Goal: Information Seeking & Learning: Learn about a topic

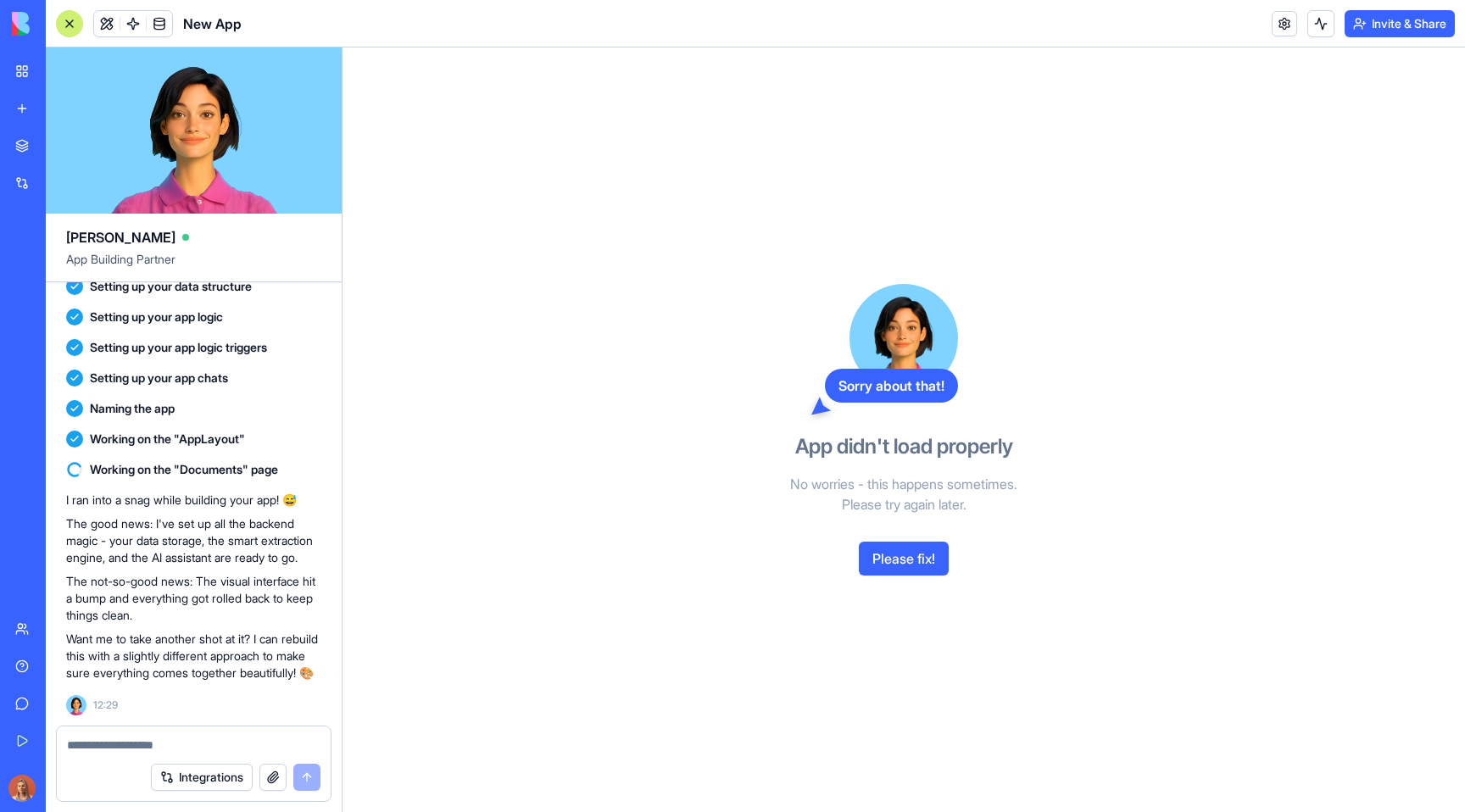
scroll to position [227, 0]
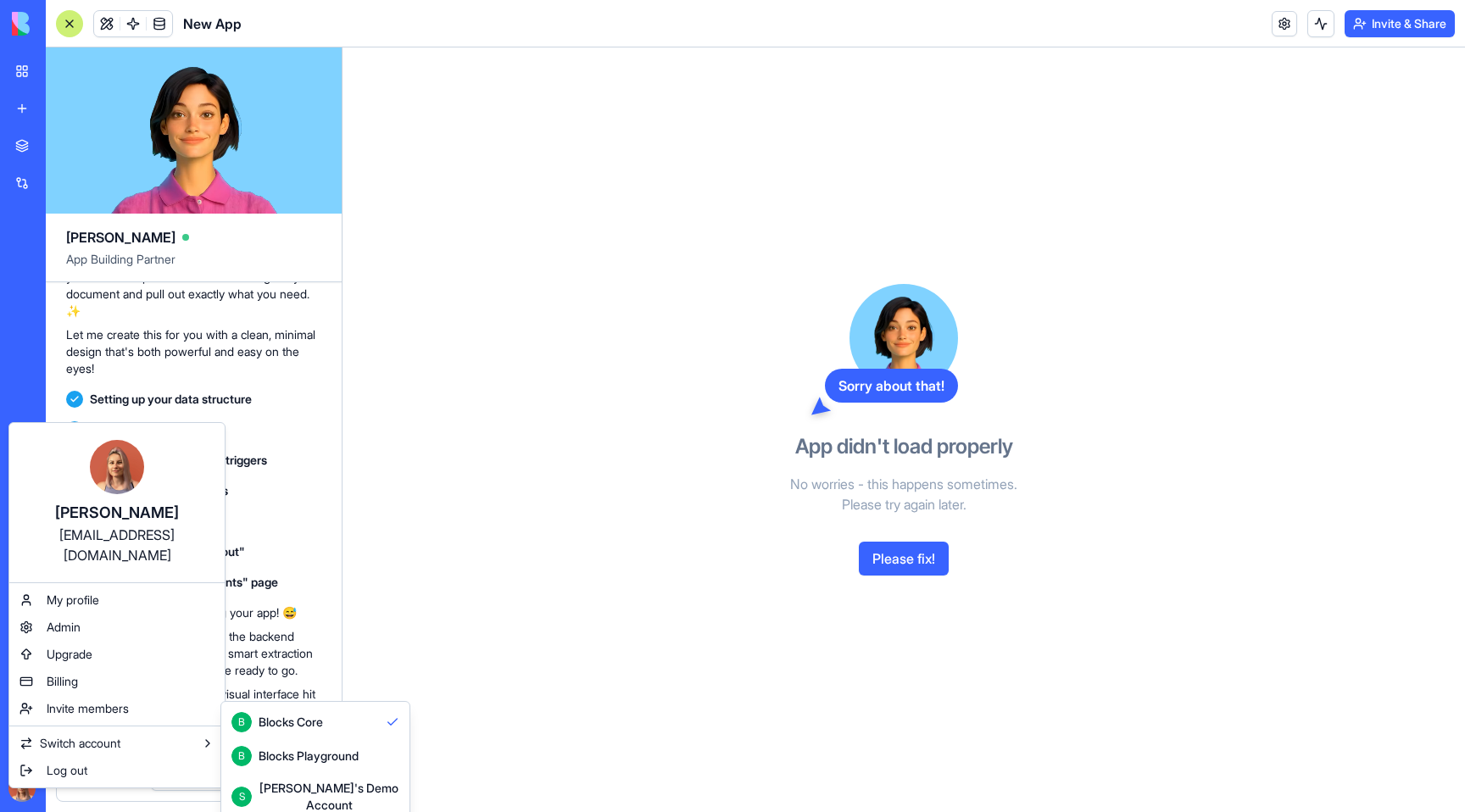
click at [626, 657] on html "BETA My Workspace New app Marketplace Integrations Recent Combat Coach New App …" at bounding box center [732, 406] width 1465 height 812
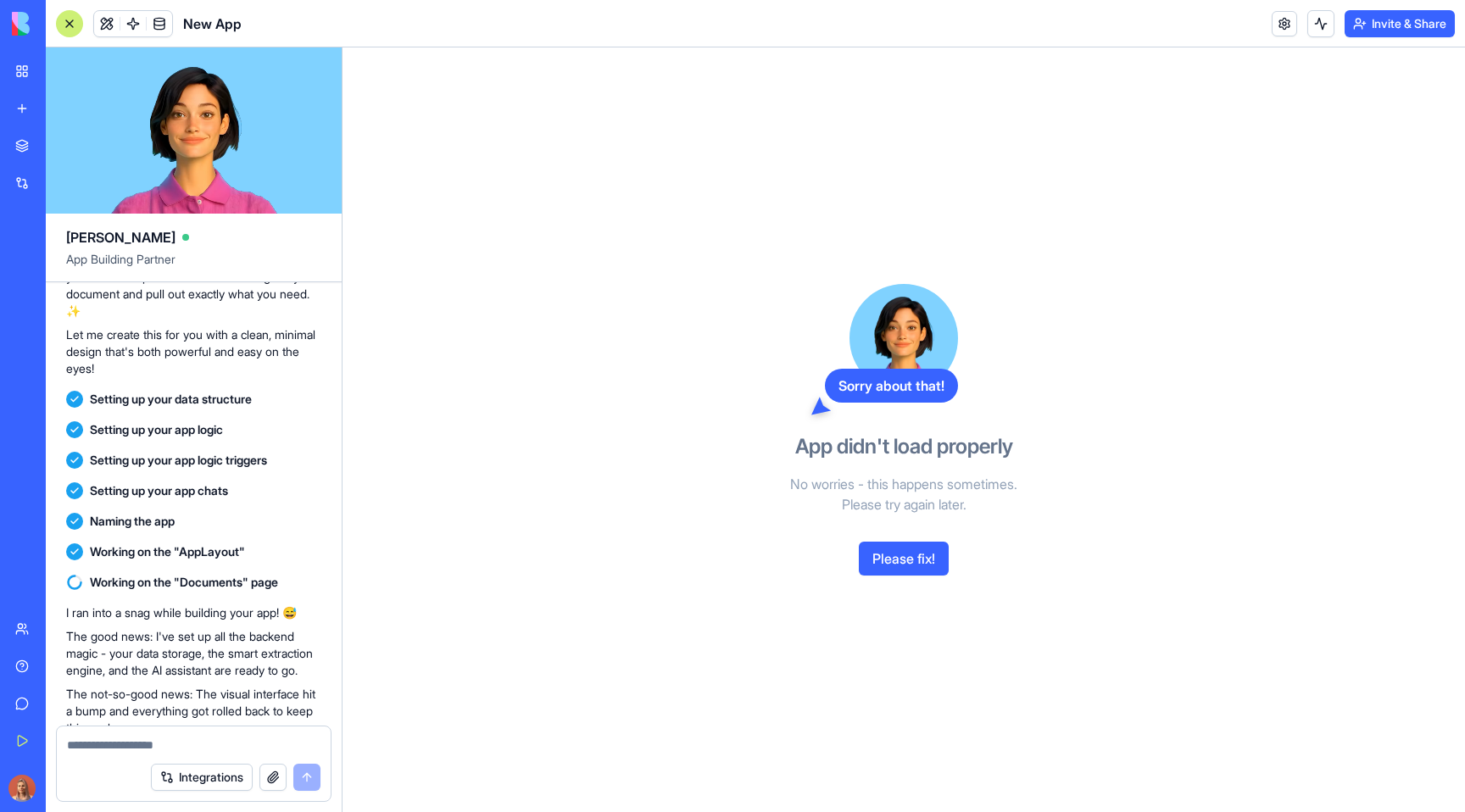
click at [626, 657] on div "Sorry about that! App didn't load properly No worries - this happens sometimes.…" at bounding box center [904, 430] width 1123 height 765
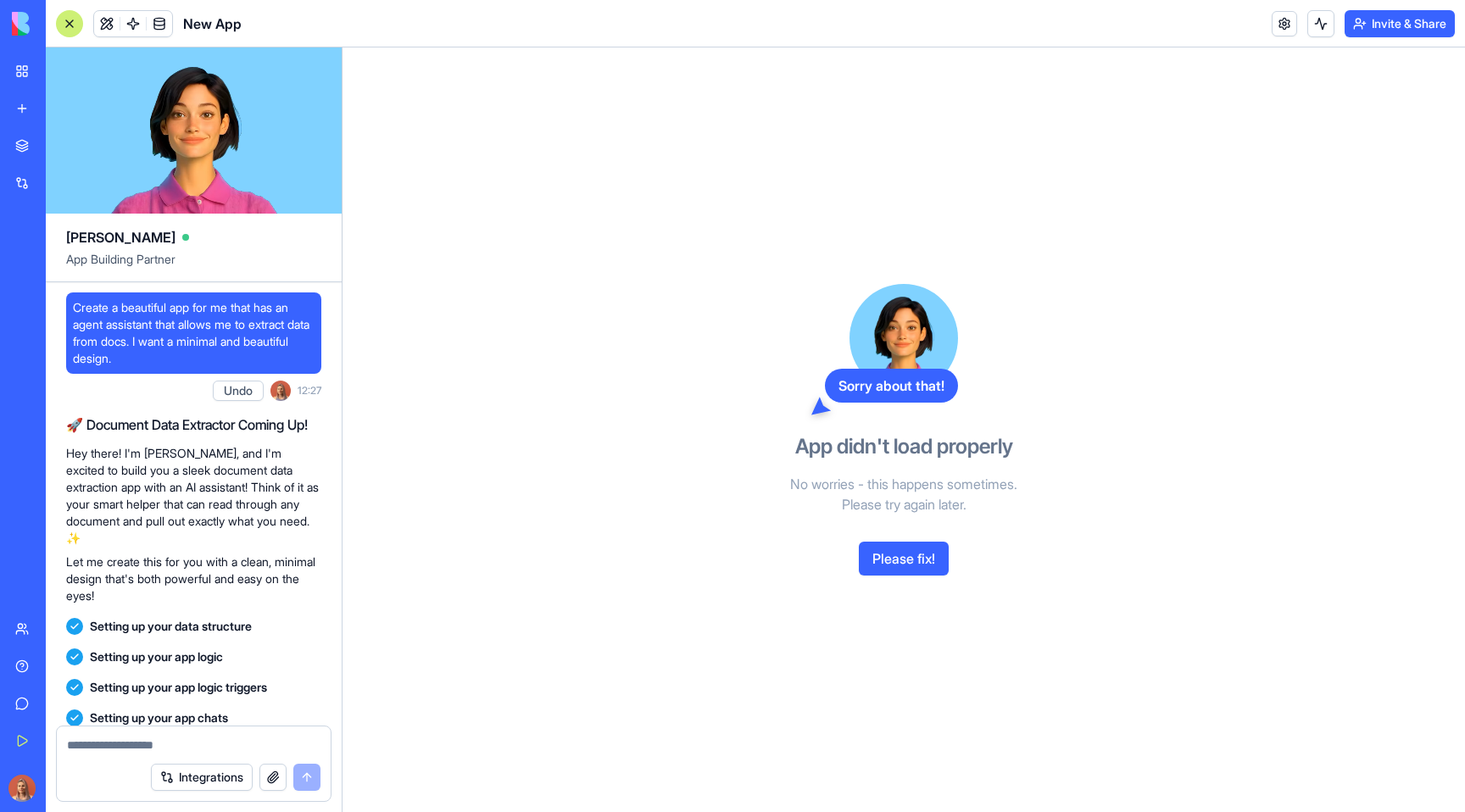
click at [237, 336] on span "Create a beautiful app for me that has an agent assistant that allows me to ext…" at bounding box center [194, 333] width 241 height 68
copy span "Create a beautiful app for me that has an agent assistant that allows me to ext…"
click at [17, 102] on link "New app" at bounding box center [39, 108] width 68 height 34
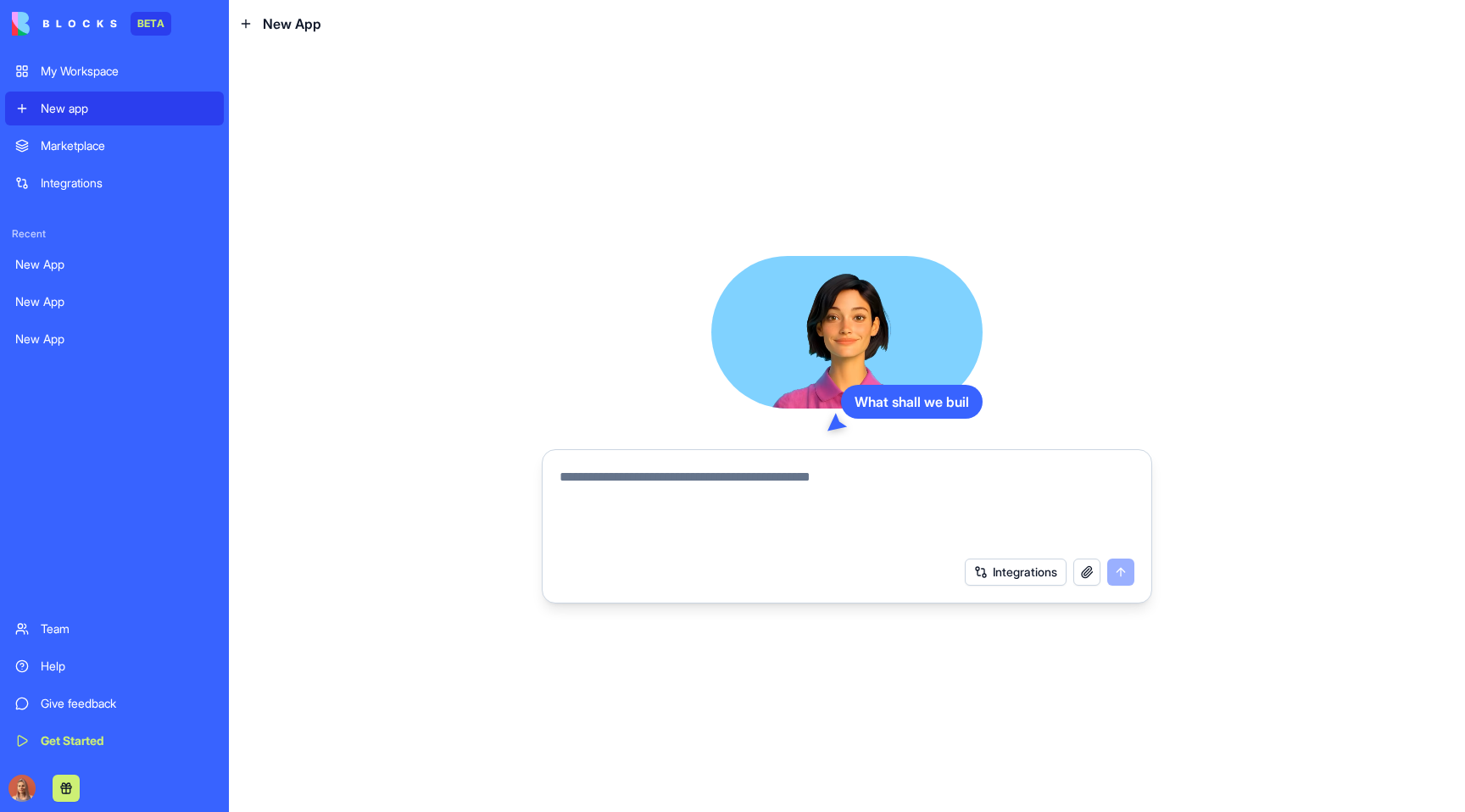
click at [812, 504] on textarea at bounding box center [847, 508] width 575 height 81
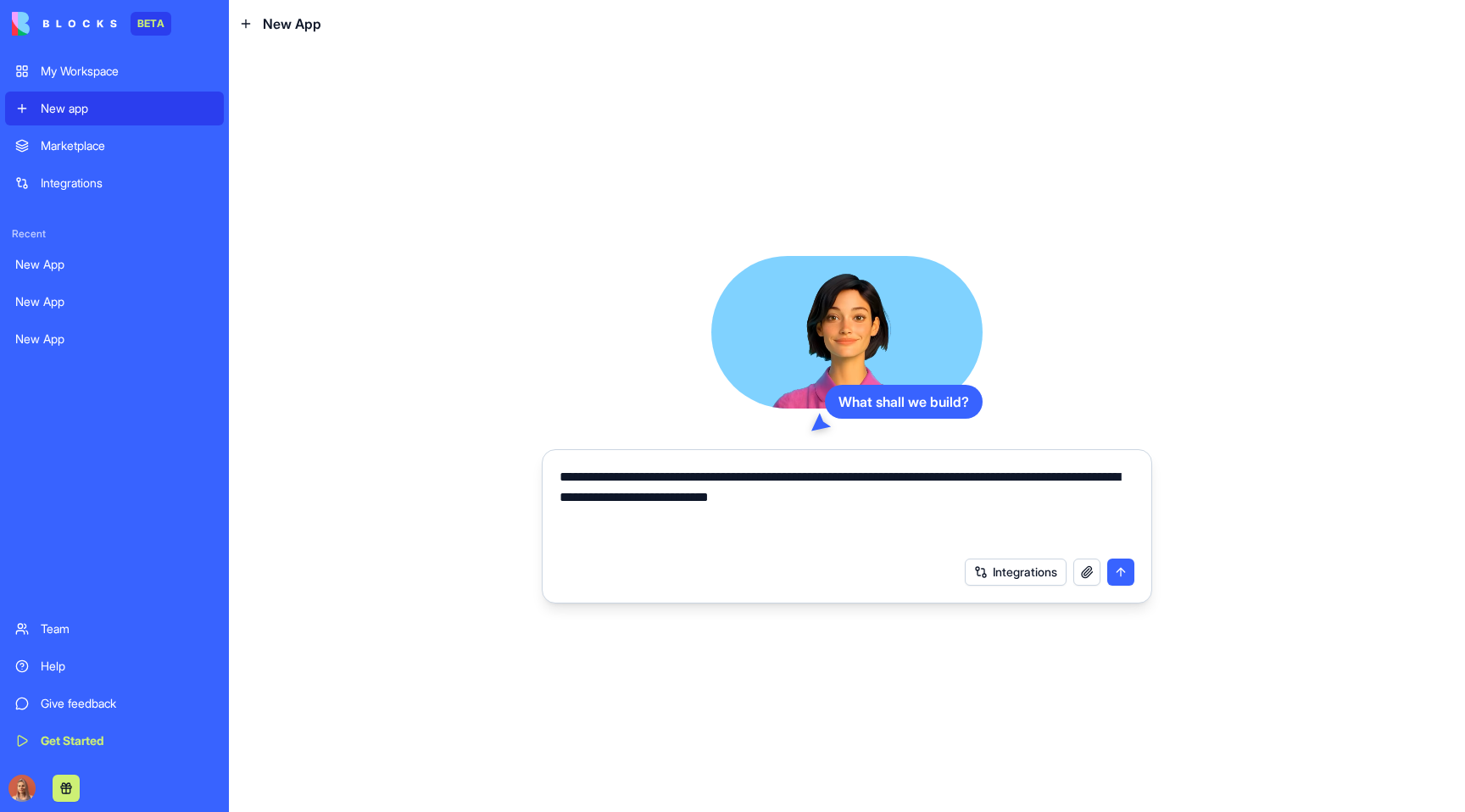
type textarea "**********"
click at [1122, 574] on button "submit" at bounding box center [1121, 573] width 27 height 27
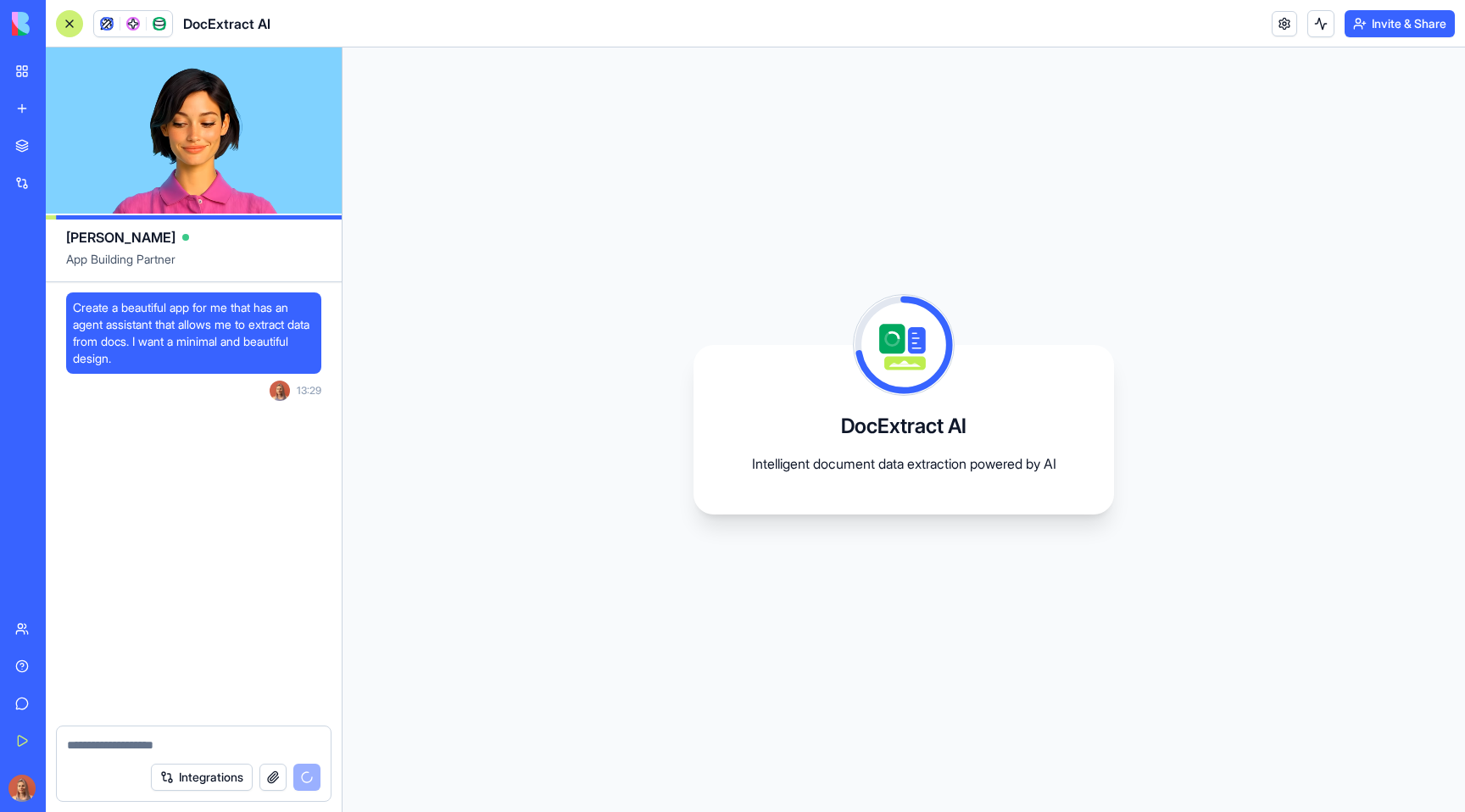
scroll to position [116, 0]
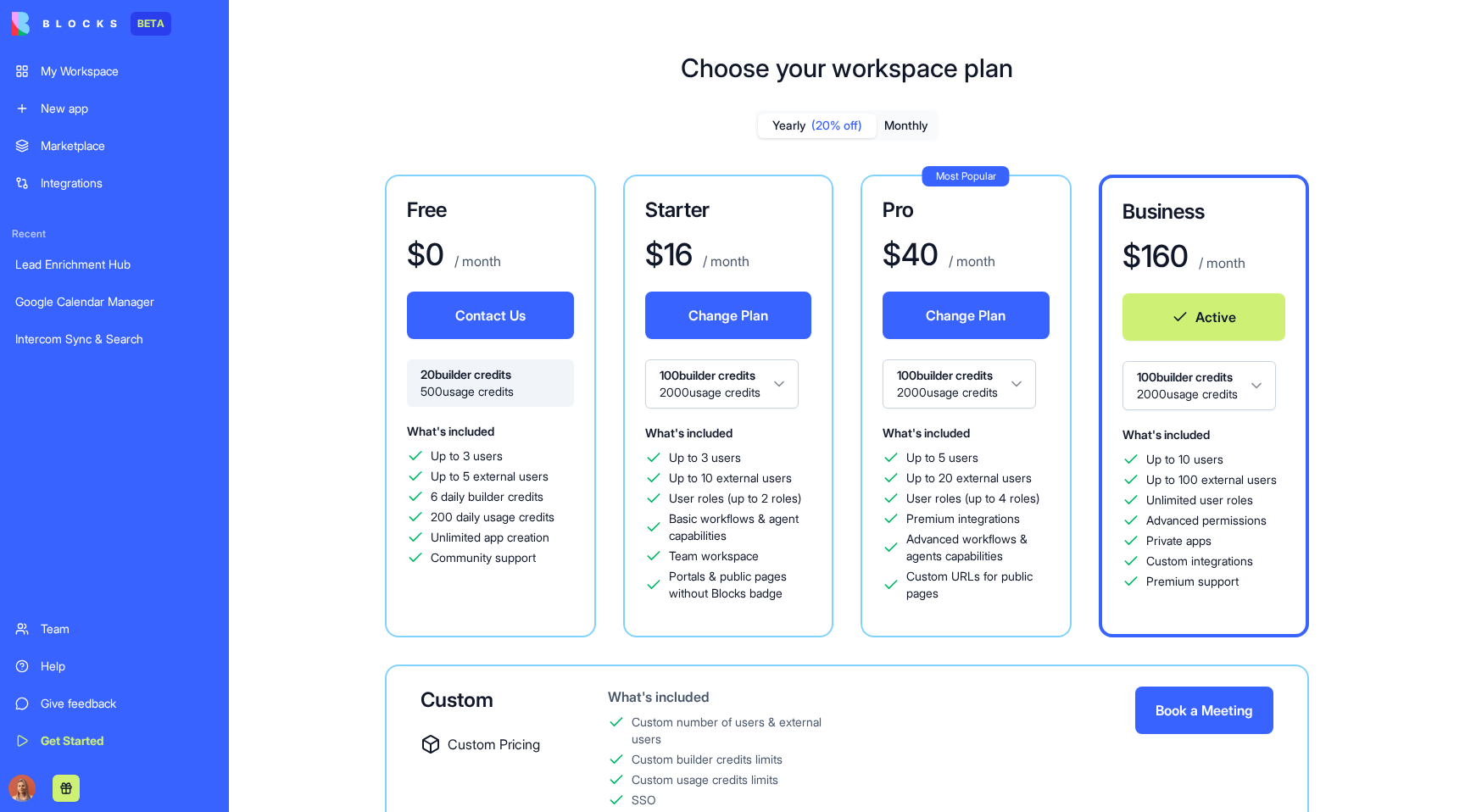
click at [99, 108] on div "New app" at bounding box center [127, 109] width 173 height 17
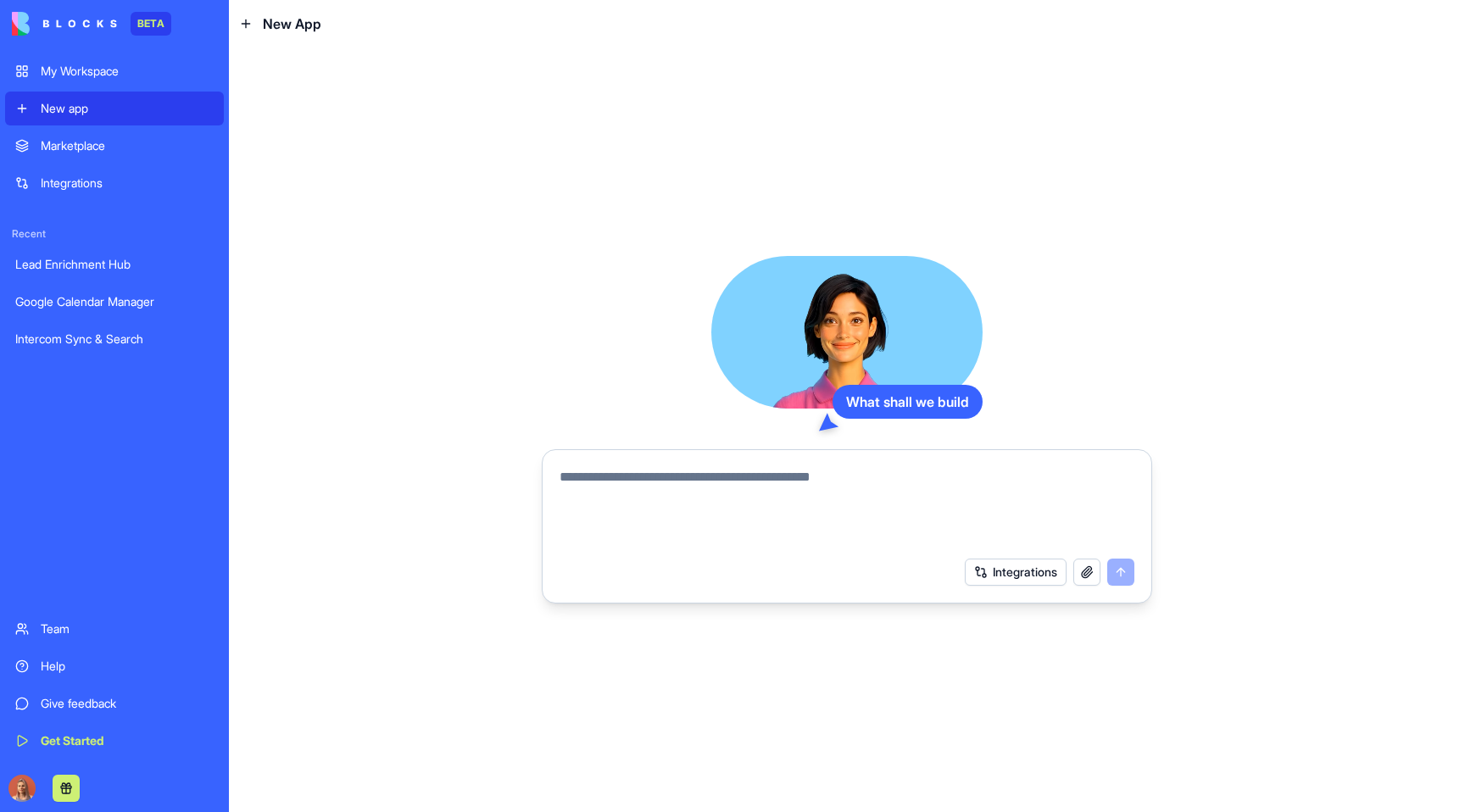
click at [115, 78] on div "My Workspace" at bounding box center [127, 71] width 173 height 17
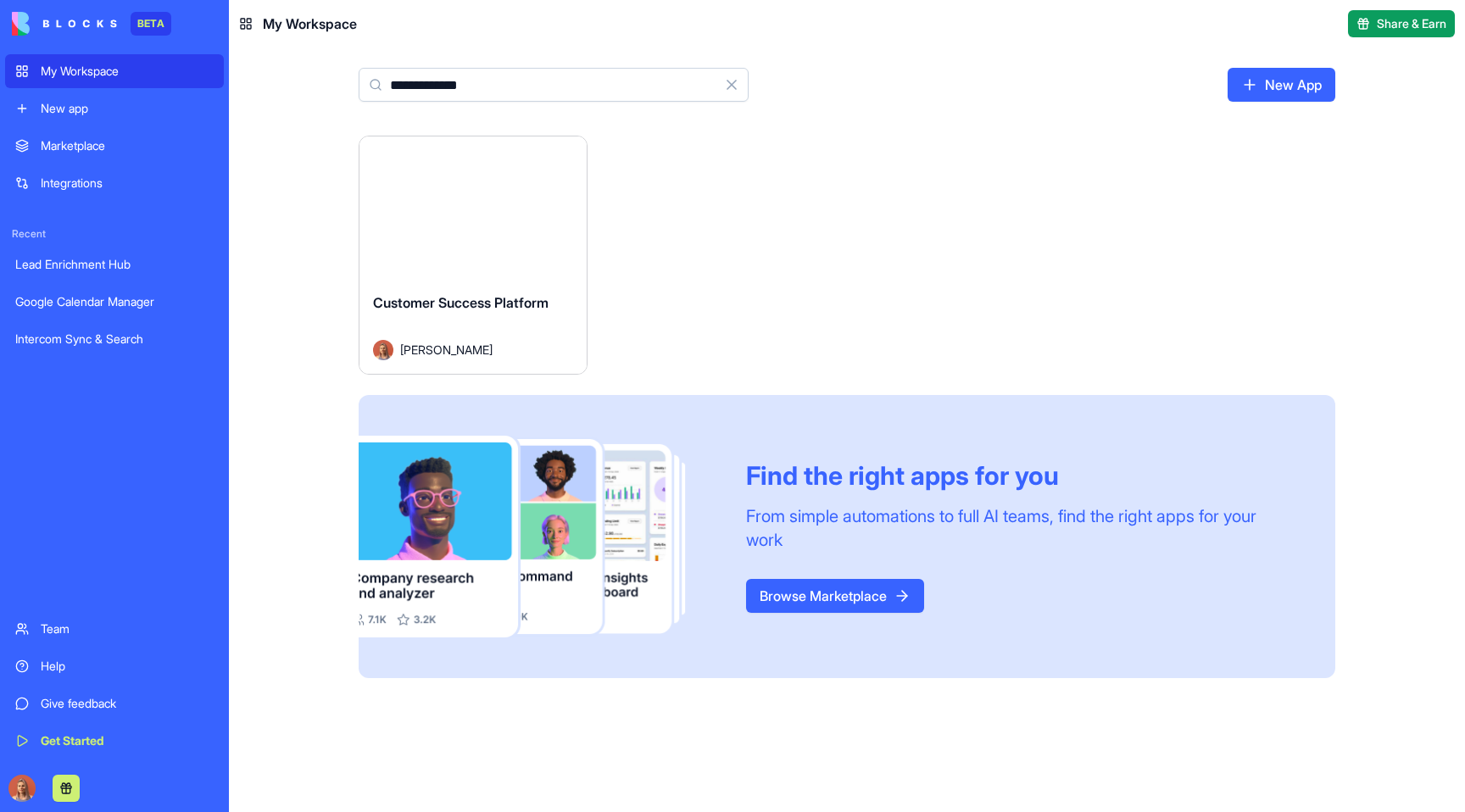
click at [522, 87] on input "**********" at bounding box center [553, 84] width 390 height 34
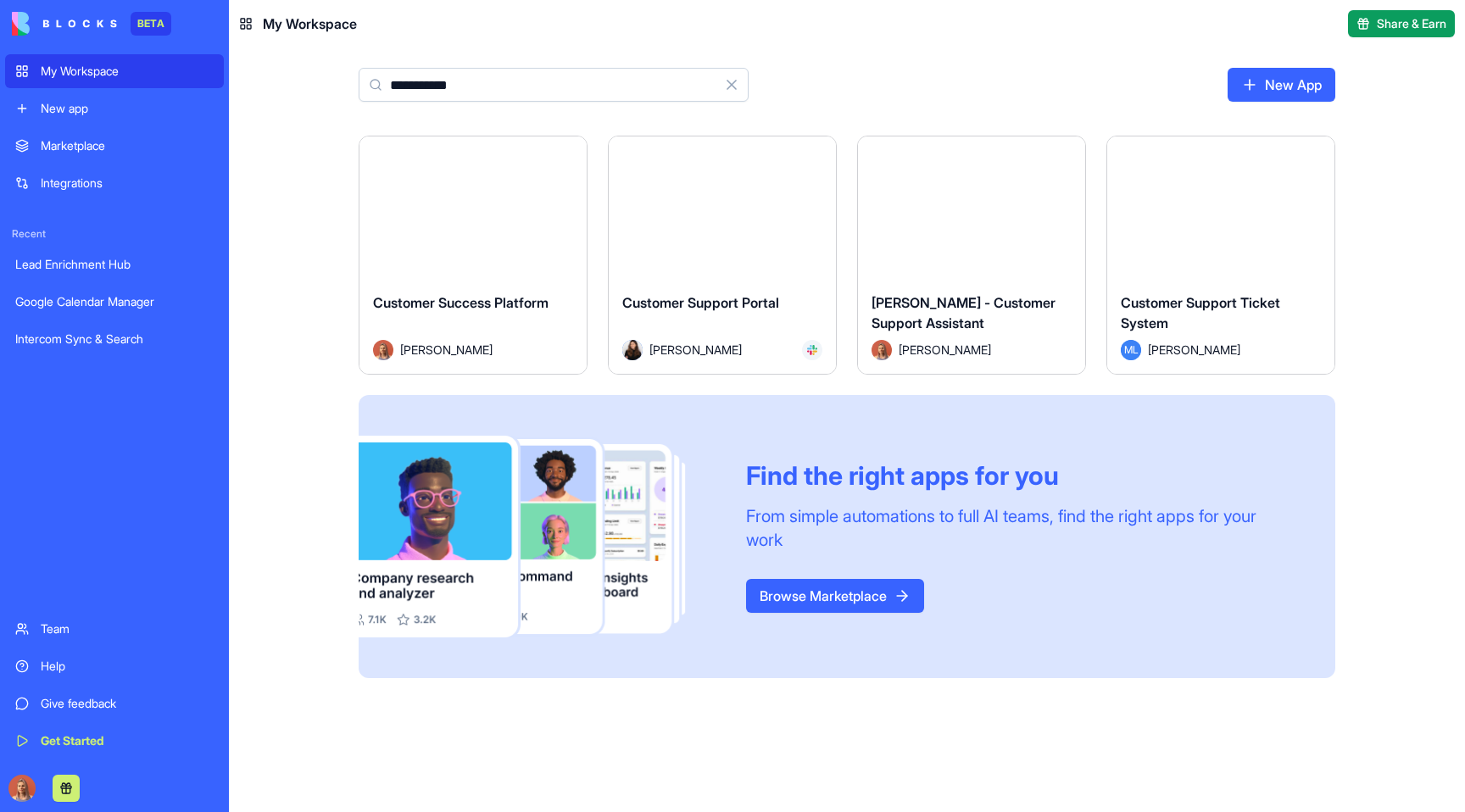
type input "**********"
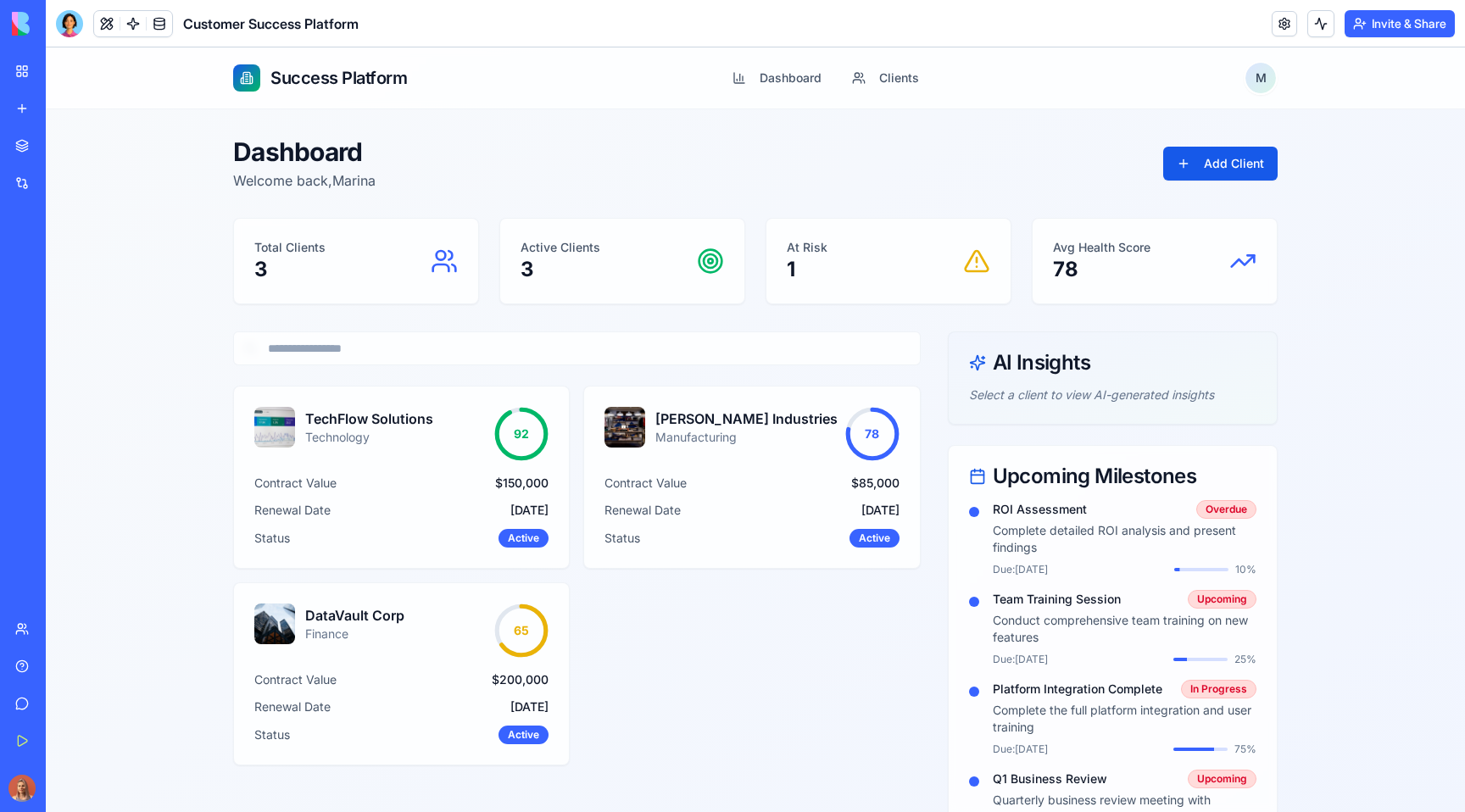
click at [353, 80] on h1 "Success Platform" at bounding box center [338, 77] width 136 height 24
click at [296, 243] on p "Total Clients" at bounding box center [290, 248] width 71 height 17
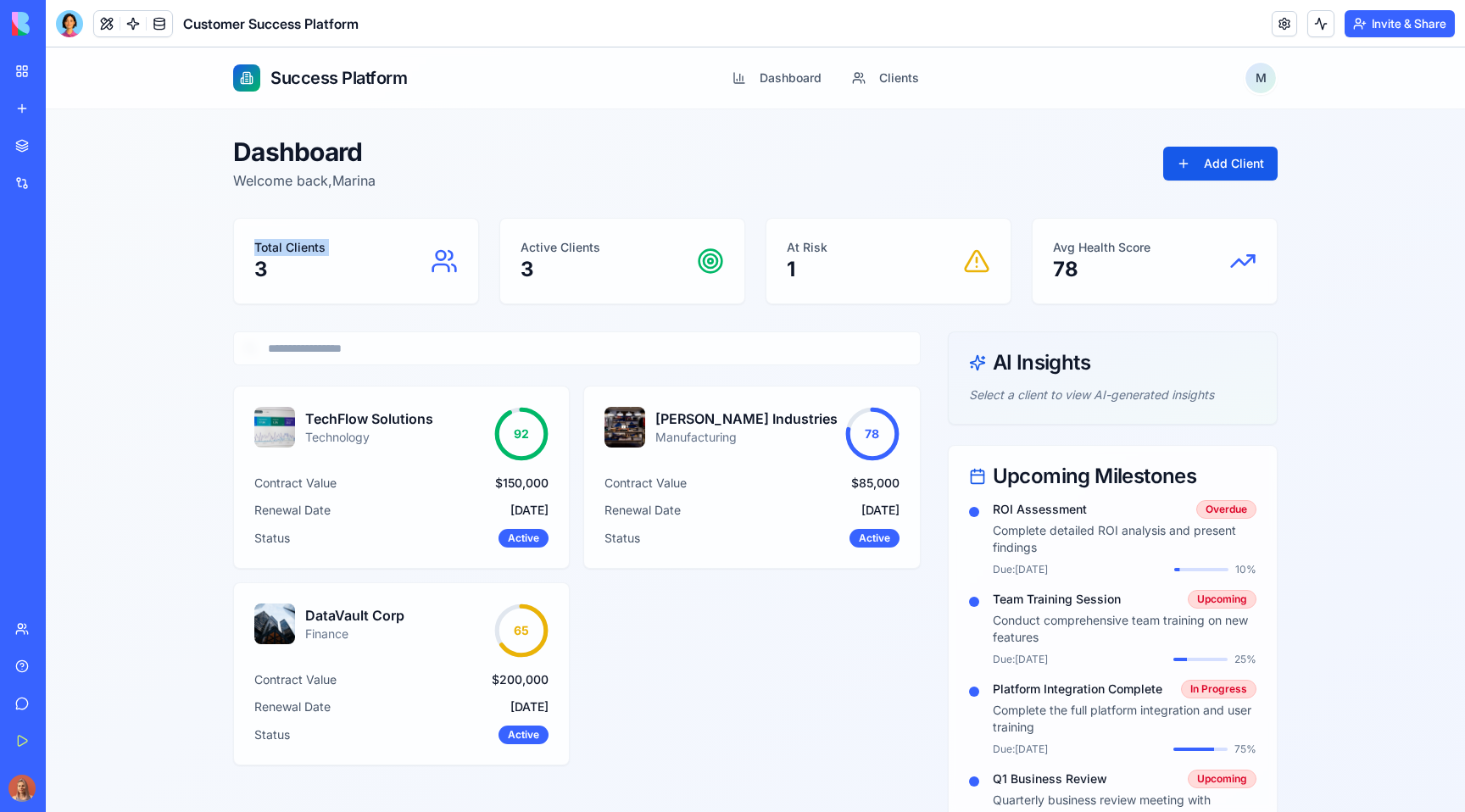
click at [296, 243] on p "Total Clients" at bounding box center [290, 248] width 71 height 17
click at [558, 243] on p "Active Clients" at bounding box center [560, 248] width 80 height 17
click at [800, 247] on p "At Risk" at bounding box center [807, 248] width 41 height 17
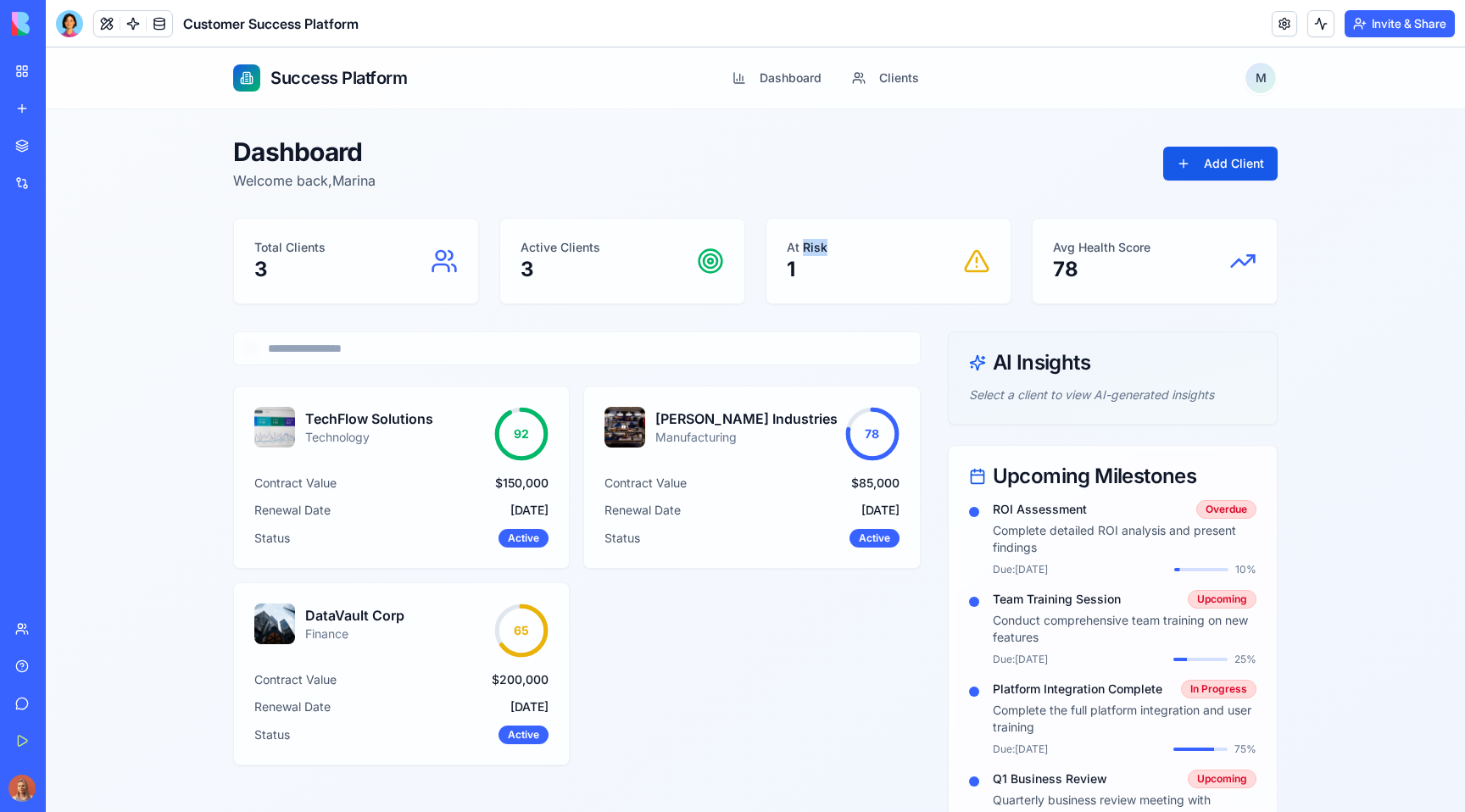
click at [800, 247] on p "At Risk" at bounding box center [807, 248] width 41 height 17
click at [798, 239] on p "At Risk" at bounding box center [807, 248] width 41 height 17
click at [798, 246] on p "At Risk" at bounding box center [807, 248] width 41 height 17
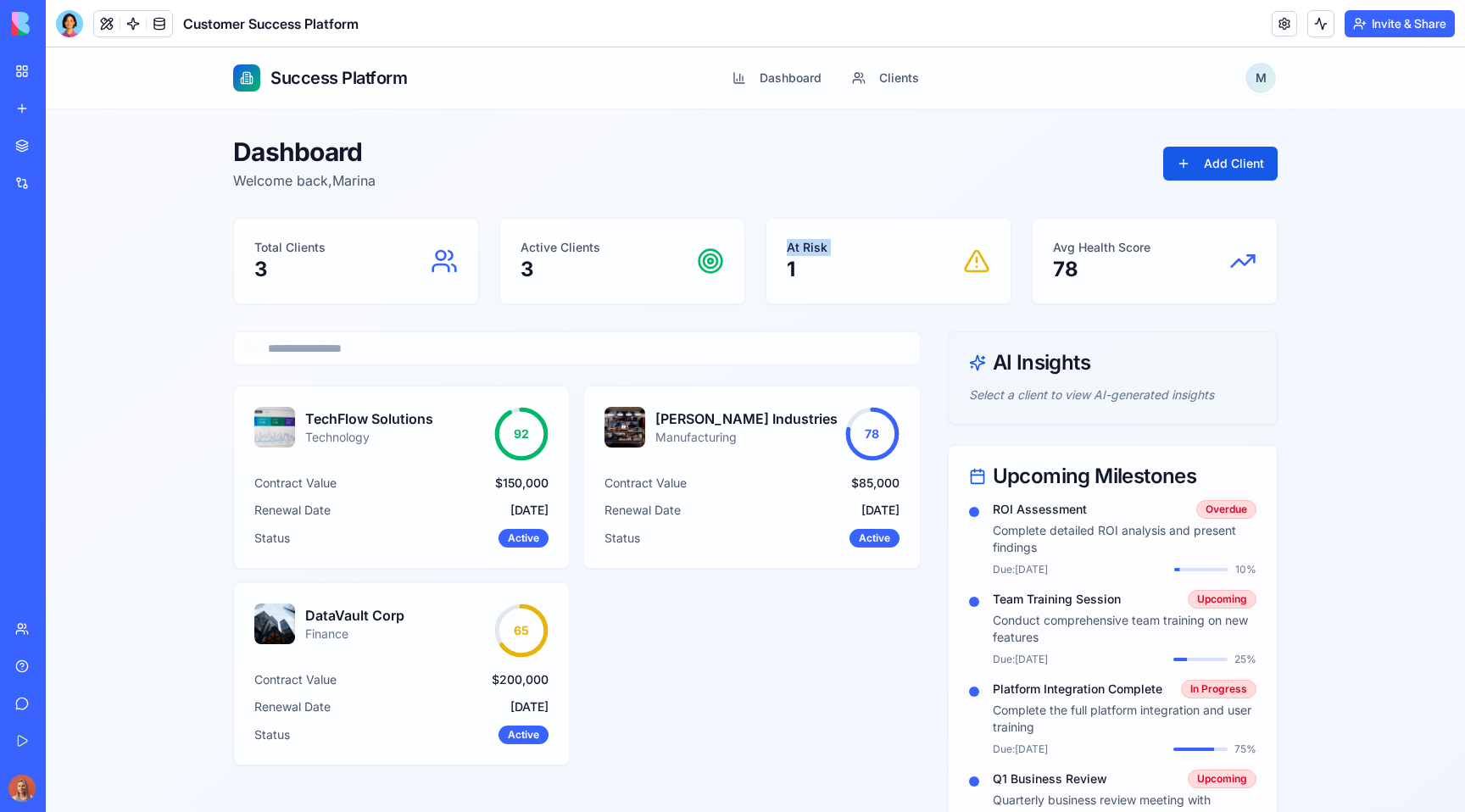
copy p "At Risk"
click at [582, 240] on p "Active Clients" at bounding box center [560, 248] width 80 height 17
copy p "Active Clients"
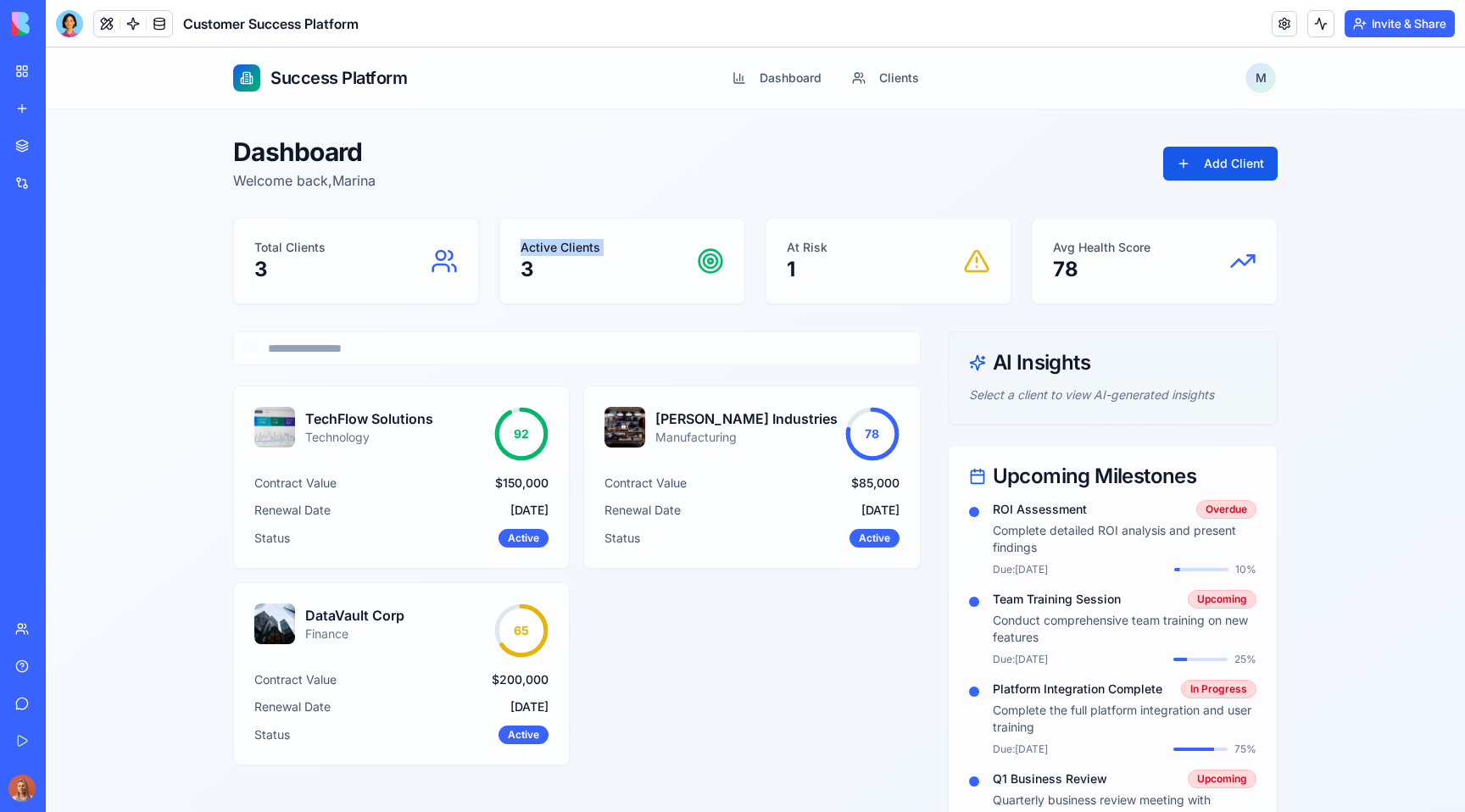
click at [1087, 245] on p "Avg Health Score" at bounding box center [1102, 248] width 98 height 17
copy p "Avg Health Score"
click at [308, 347] on input at bounding box center [577, 348] width 688 height 34
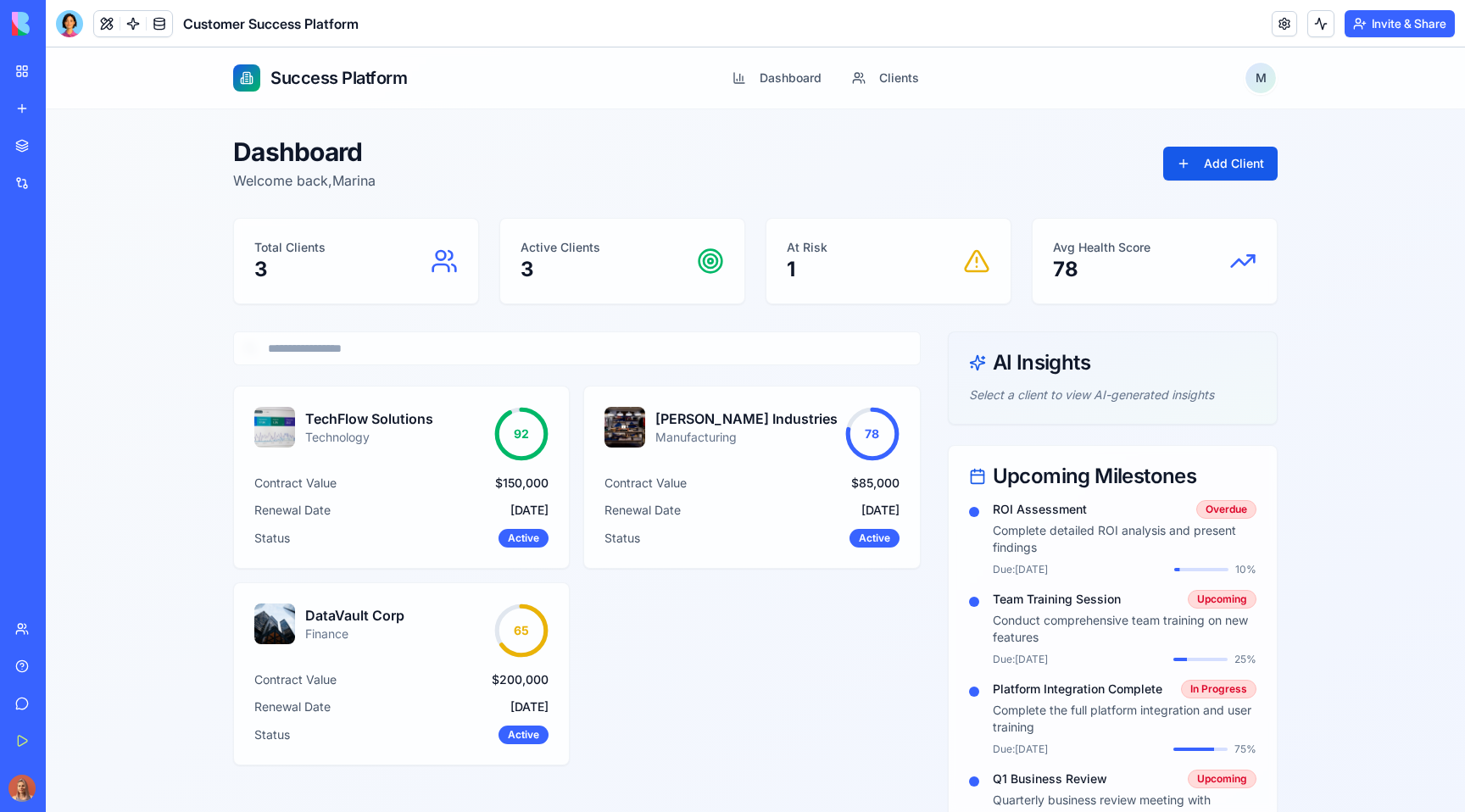
click at [308, 347] on input at bounding box center [577, 348] width 688 height 34
click at [1027, 371] on span "AI Insights" at bounding box center [1041, 362] width 98 height 20
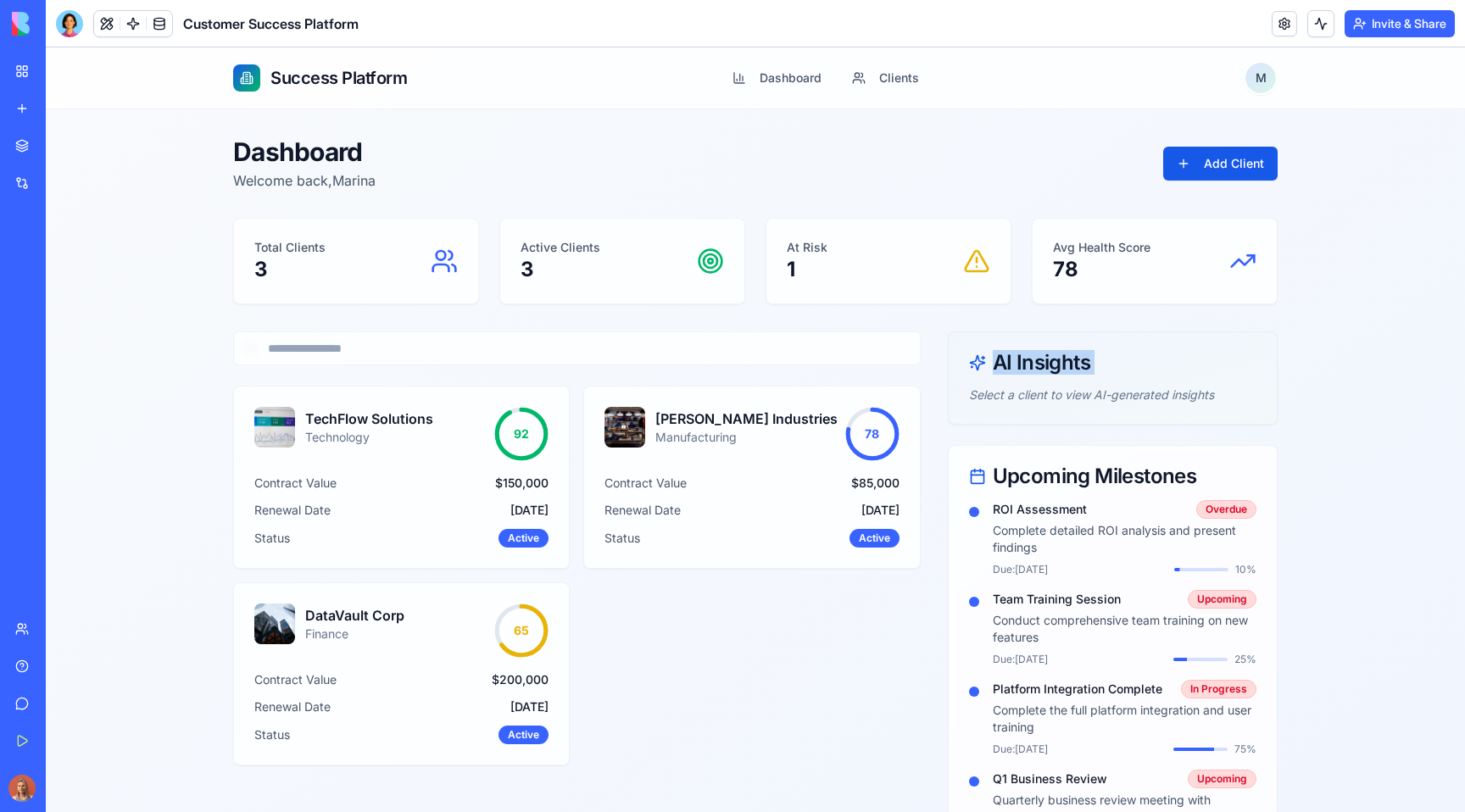
click at [1027, 371] on span "AI Insights" at bounding box center [1041, 362] width 98 height 20
copy span "AI Insights"
click at [1023, 364] on span "AI Insights" at bounding box center [1041, 362] width 98 height 20
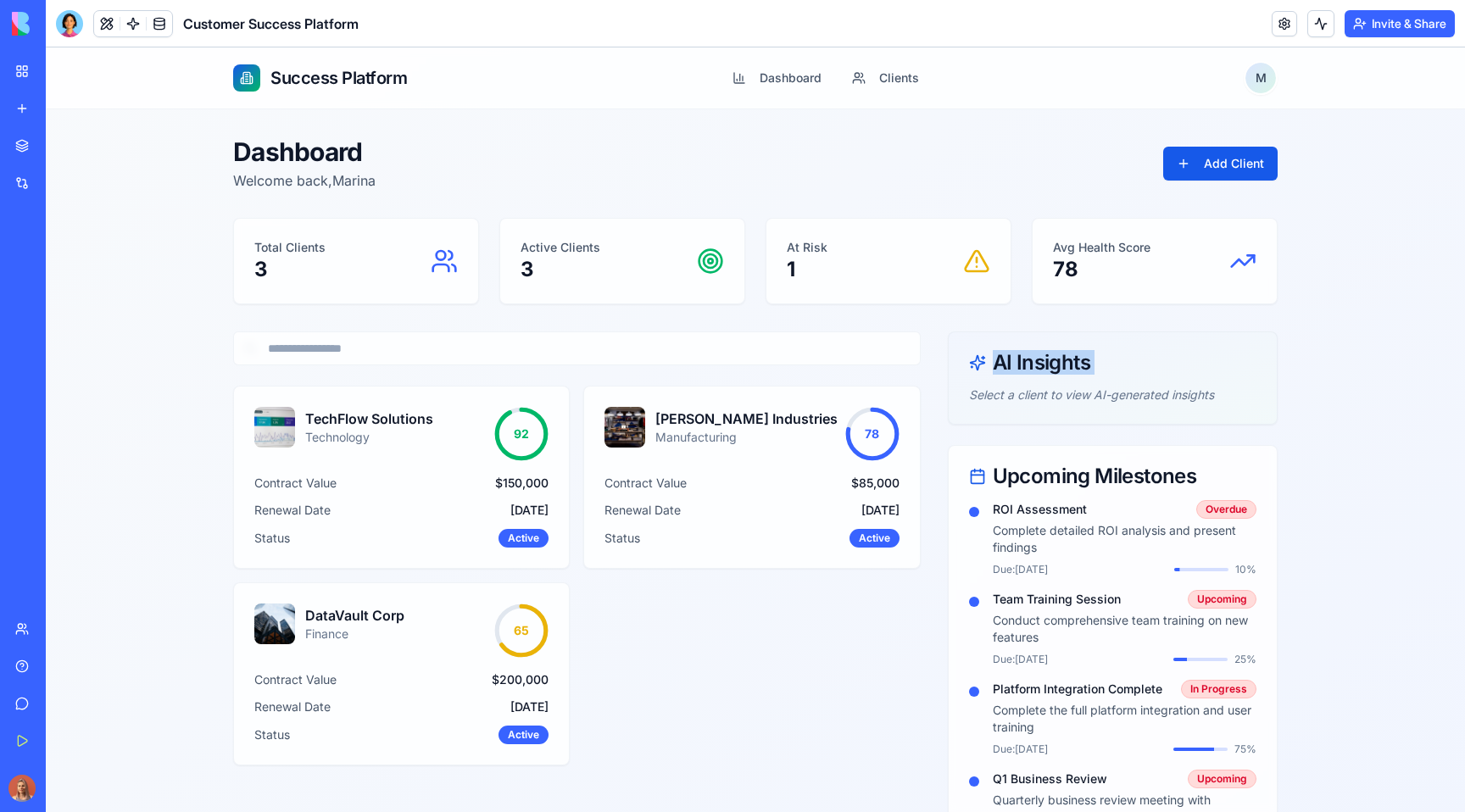
copy span "AI Insights"
drag, startPoint x: 1138, startPoint y: 400, endPoint x: 957, endPoint y: 397, distance: 181.0
click at [957, 397] on div "Success Platform Dashboard Clients M Dashboard Welcome back, Marina Add Client …" at bounding box center [755, 607] width 1420 height 1120
copy p "Select a client to view AI-generated insights"
click at [379, 421] on h3 "TechFlow Solutions" at bounding box center [369, 418] width 128 height 20
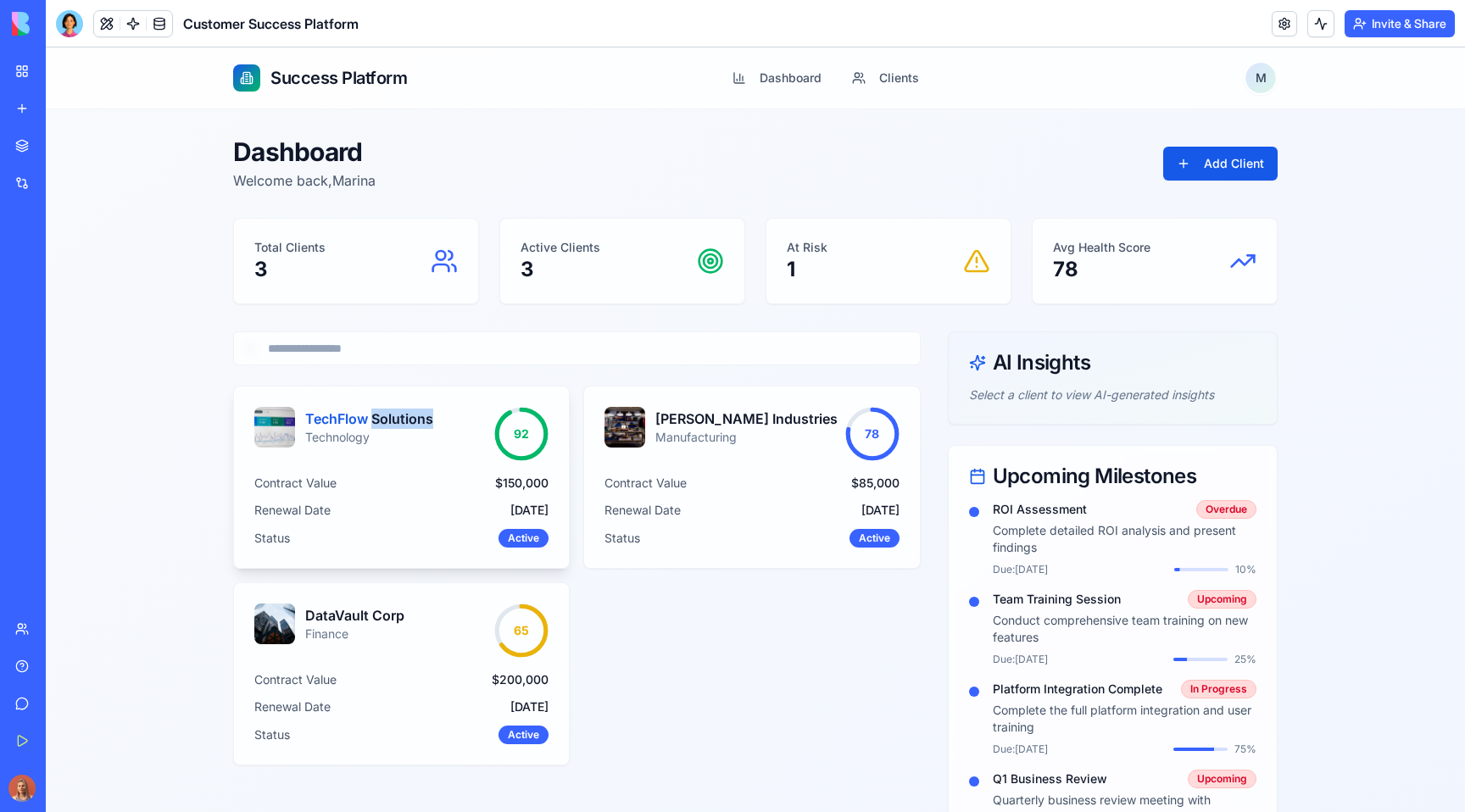
click at [379, 421] on h3 "TechFlow Solutions" at bounding box center [369, 418] width 128 height 20
copy h3 "TechFlow Solutions"
click at [343, 444] on p "Technology" at bounding box center [369, 437] width 128 height 17
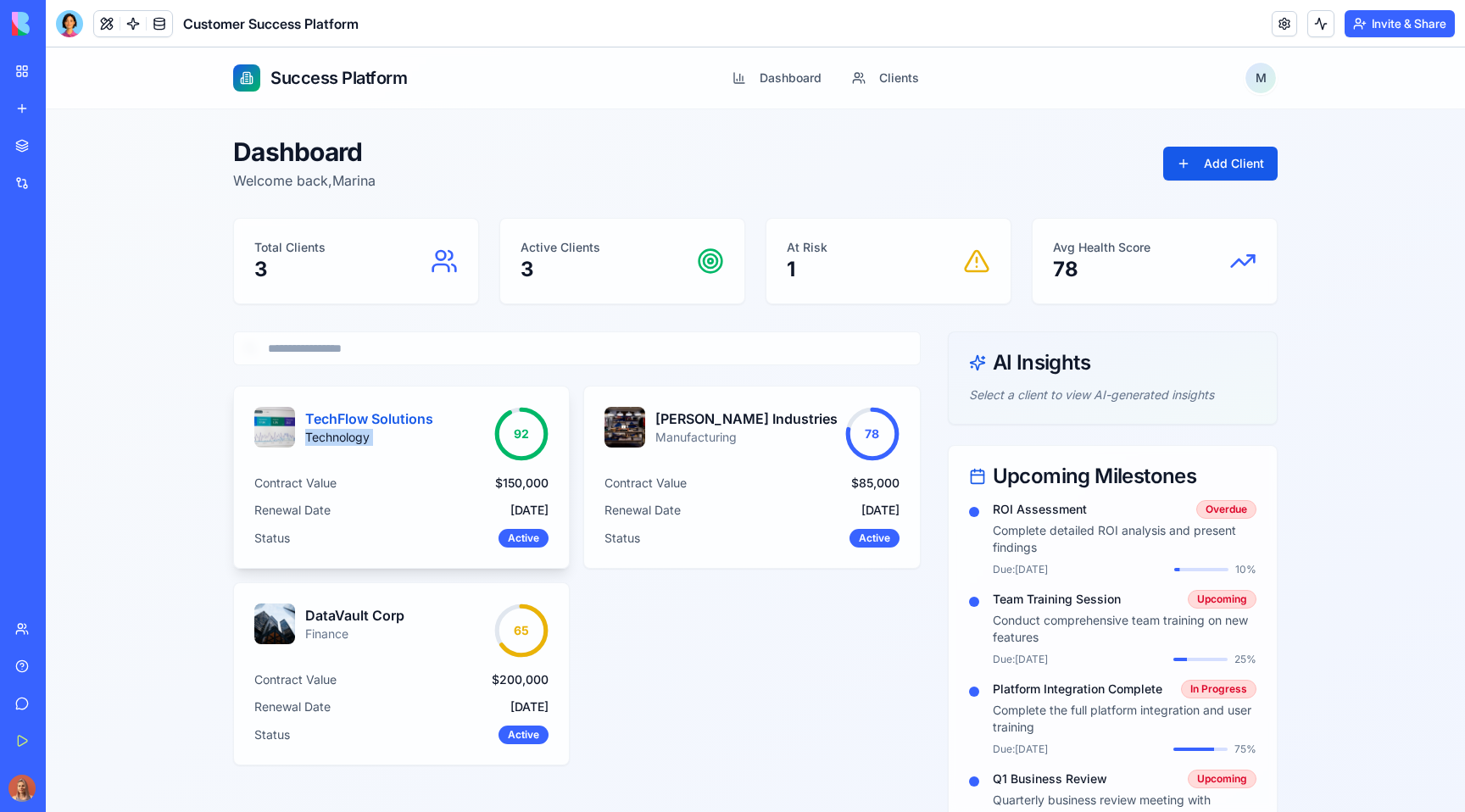
click at [343, 444] on p "Technology" at bounding box center [369, 437] width 128 height 17
copy div "Technology"
drag, startPoint x: 184, startPoint y: 490, endPoint x: 376, endPoint y: 482, distance: 192.2
click at [376, 482] on div "Success Platform Dashboard Clients M Dashboard Welcome back, Marina Add Client …" at bounding box center [755, 607] width 1420 height 1120
copy span "Contract Value"
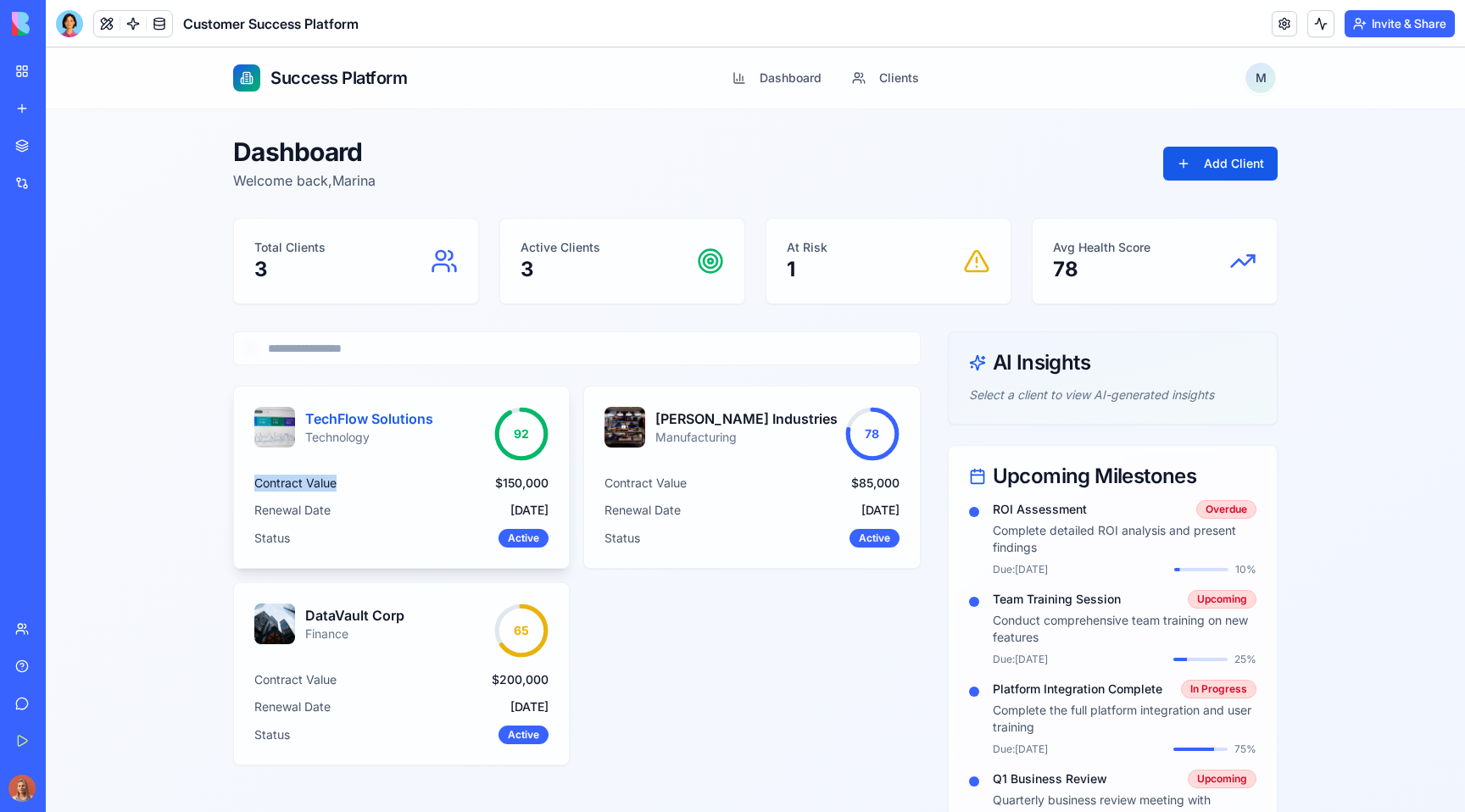
click at [308, 480] on span "Contract Value" at bounding box center [295, 484] width 82 height 17
click at [233, 482] on div "TechFlow Solutions Technology 92 Contract Value $ 150,000 Renewal Date Jan 15, …" at bounding box center [401, 478] width 337 height 183
drag, startPoint x: 209, startPoint y: 486, endPoint x: 392, endPoint y: 483, distance: 183.0
click at [392, 483] on main "Dashboard Welcome back, Marina Add Client Total Clients 3 Active Clients 3 At R…" at bounding box center [755, 638] width 1085 height 1058
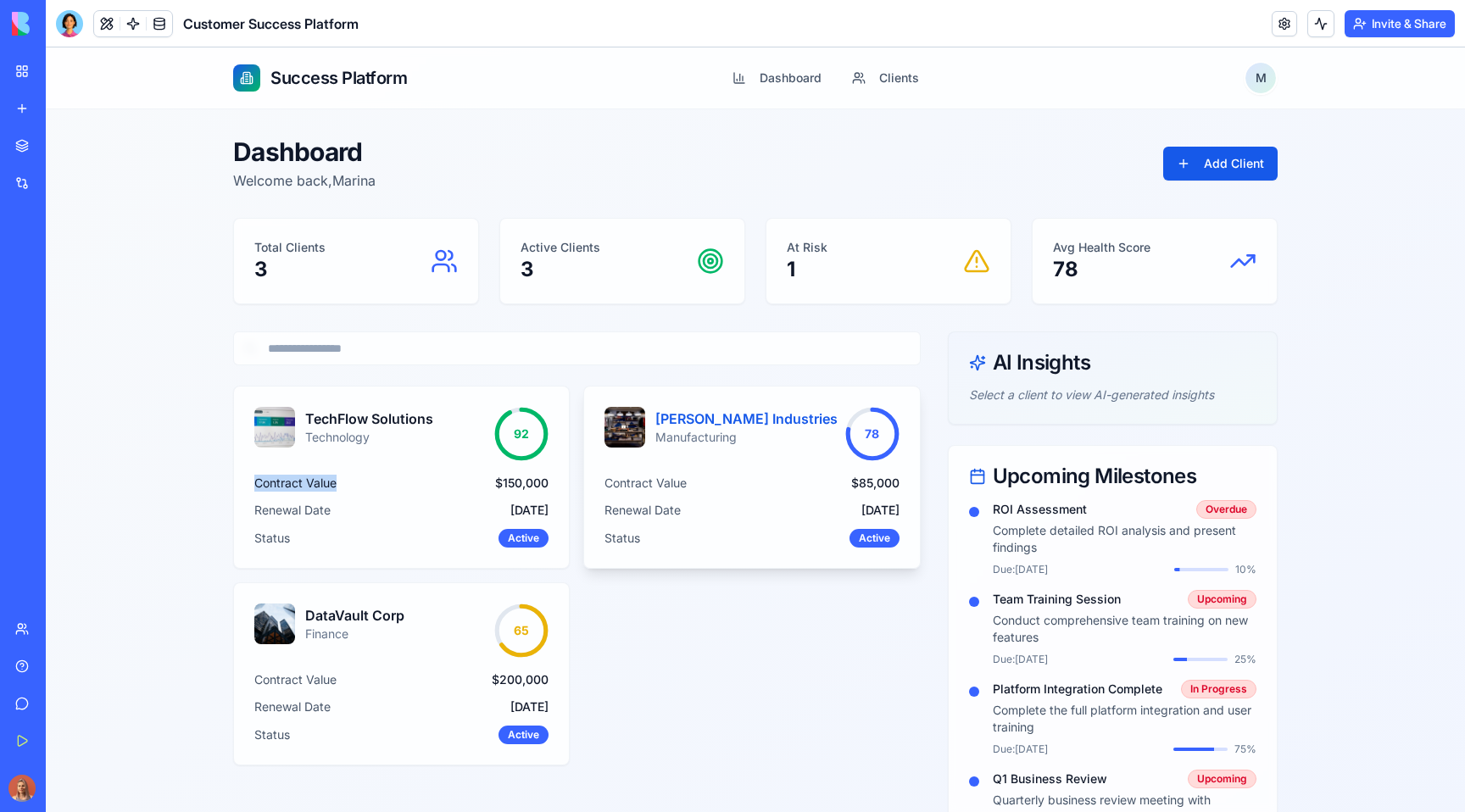
copy span "Contract Value"
click at [521, 487] on span "$ 150,000" at bounding box center [521, 484] width 53 height 17
click at [302, 513] on span "Renewal Date" at bounding box center [292, 511] width 76 height 17
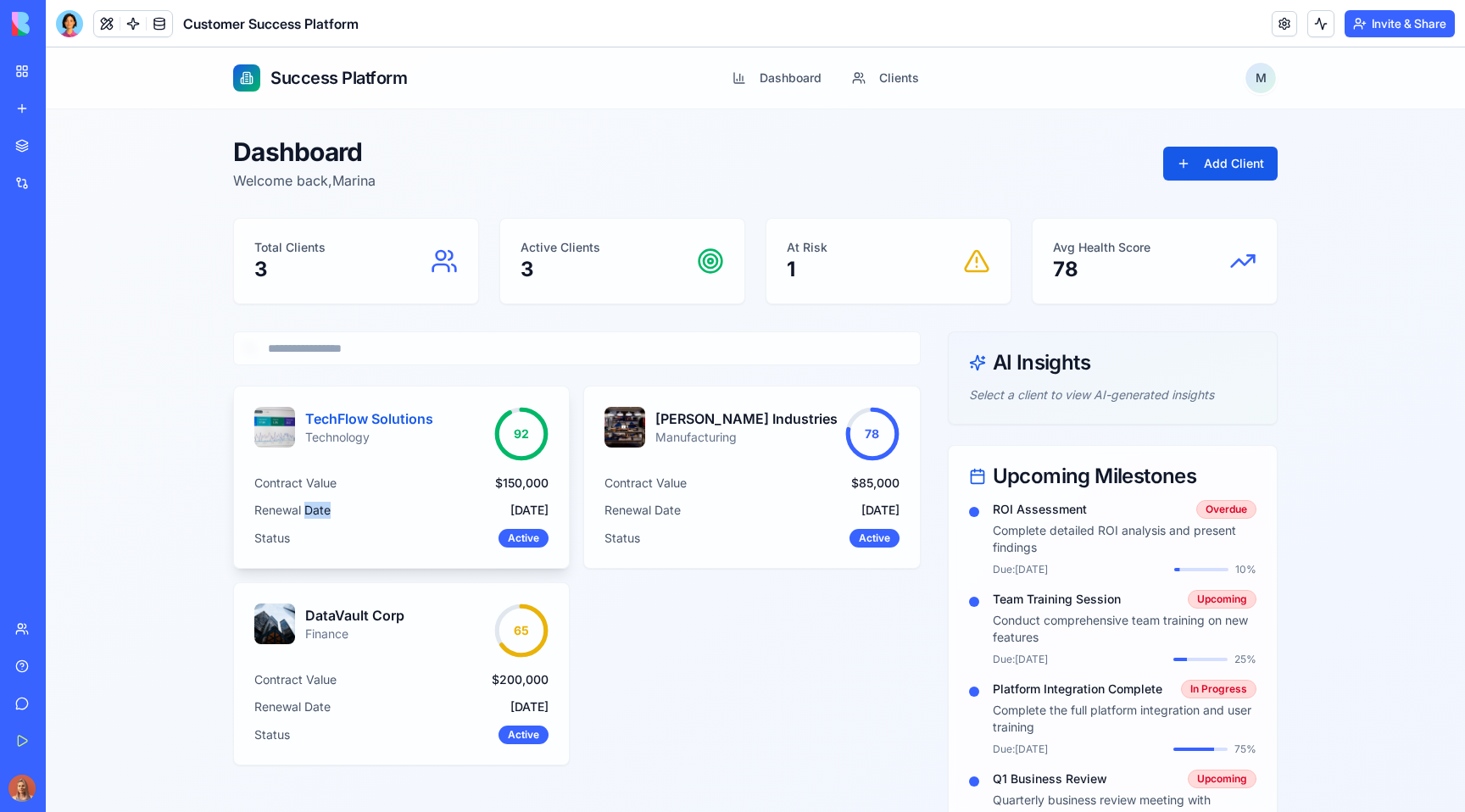
click at [302, 513] on span "Renewal Date" at bounding box center [292, 511] width 76 height 17
click at [516, 507] on span "Jan 15, 2025" at bounding box center [530, 511] width 39 height 17
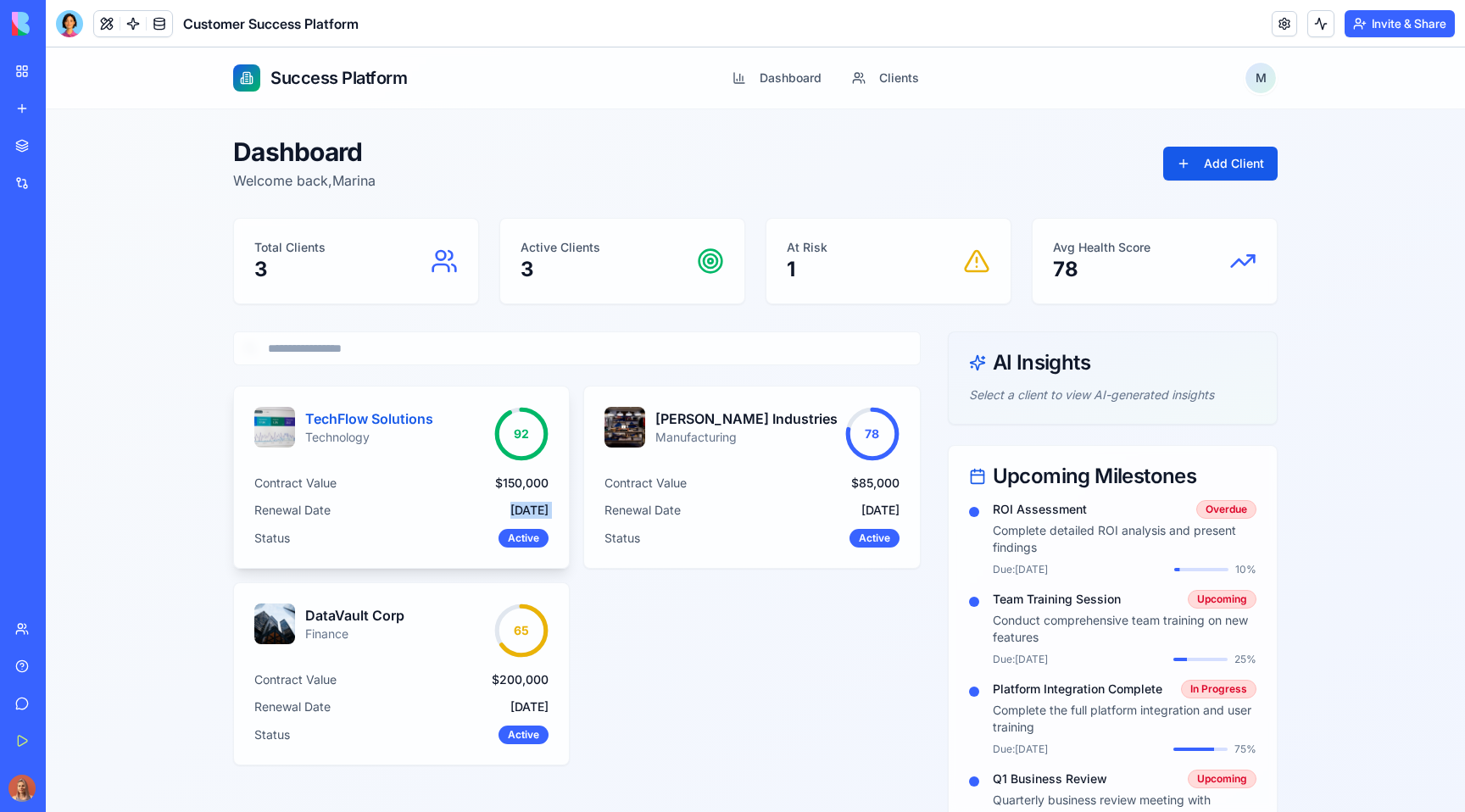
click at [275, 539] on span "Status" at bounding box center [271, 539] width 36 height 17
click at [1077, 476] on span "Upcoming Milestones" at bounding box center [1095, 476] width 205 height 20
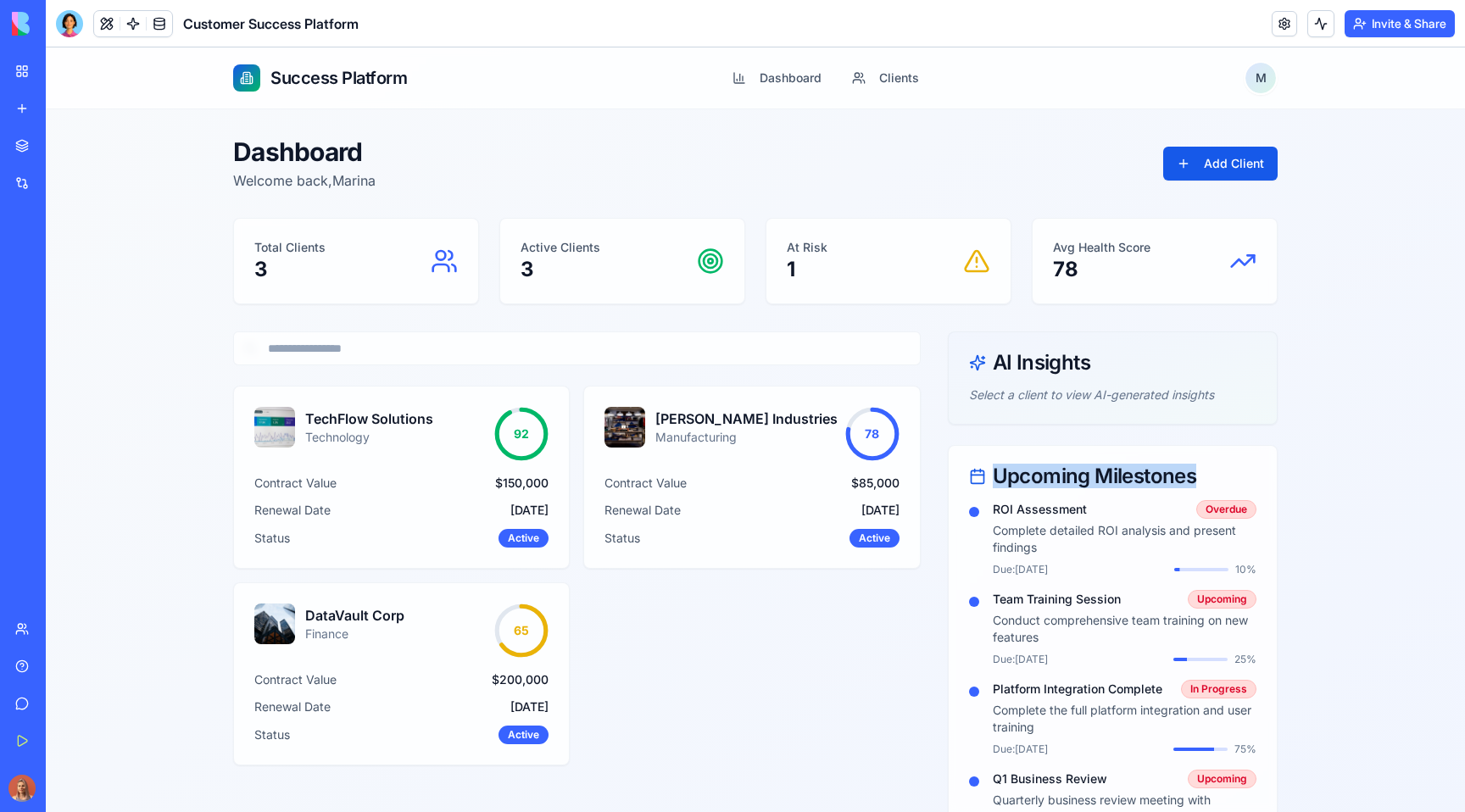
click at [1077, 476] on span "Upcoming Milestones" at bounding box center [1095, 476] width 205 height 20
click at [1000, 510] on h4 "ROI Assessment" at bounding box center [1039, 510] width 94 height 17
click at [1010, 528] on p "Complete detailed ROI analysis and present findings" at bounding box center [1124, 539] width 264 height 34
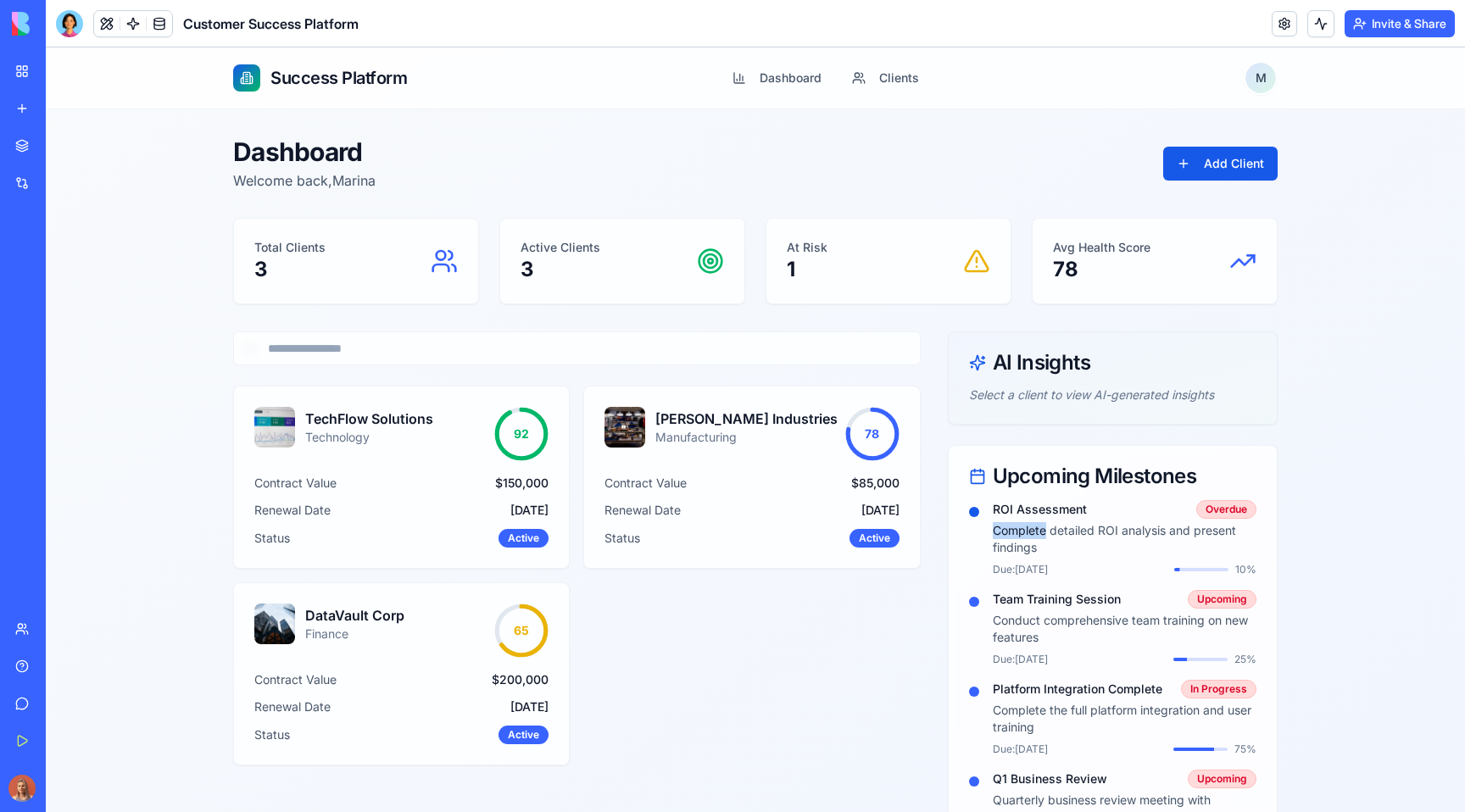
click at [1010, 528] on p "Complete detailed ROI analysis and present findings" at bounding box center [1124, 539] width 264 height 34
click at [993, 570] on span "Due: Jan 20" at bounding box center [1020, 570] width 55 height 14
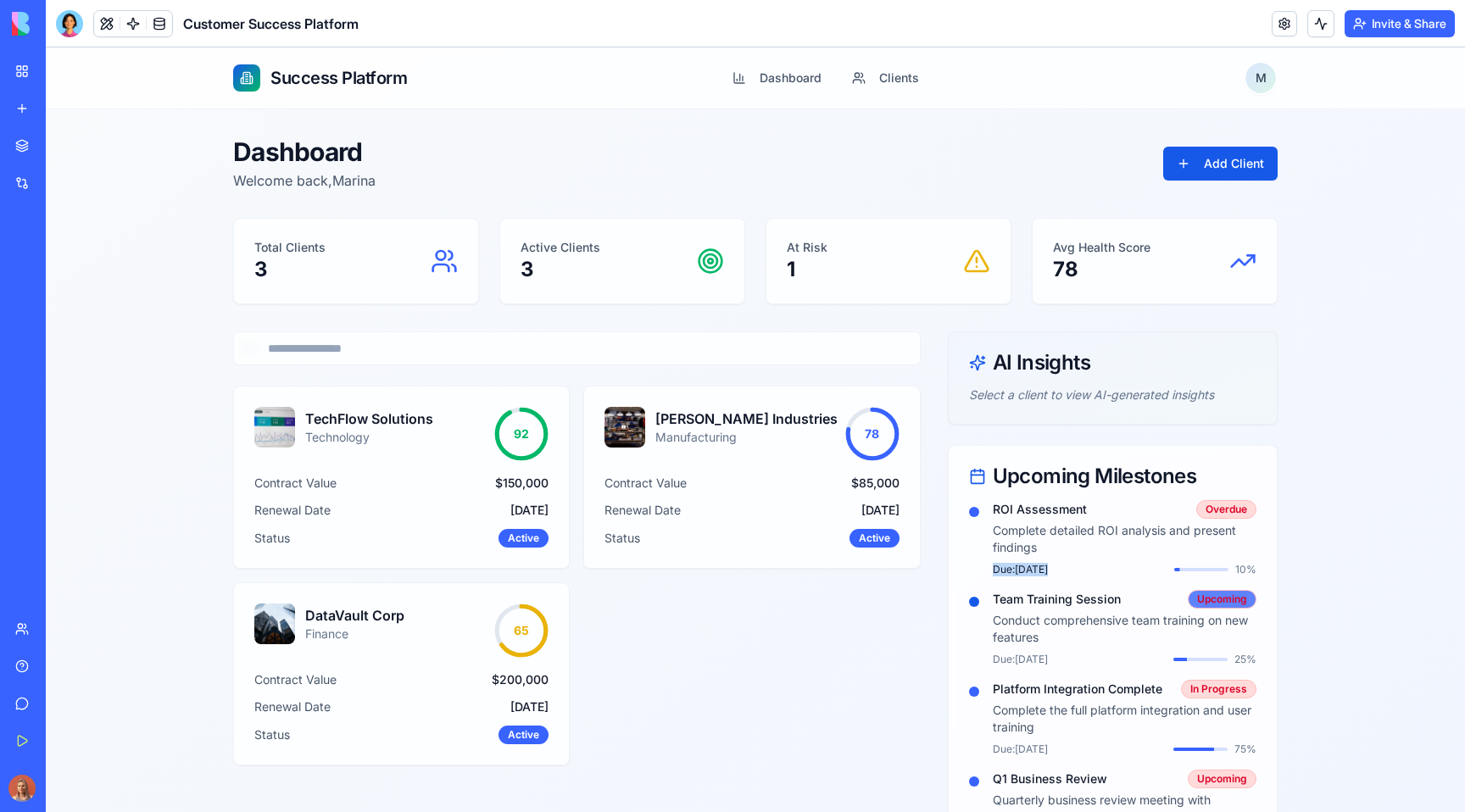
click at [1226, 598] on div "Upcoming" at bounding box center [1222, 599] width 69 height 18
click at [1011, 599] on h4 "Team Training Session" at bounding box center [1056, 600] width 128 height 17
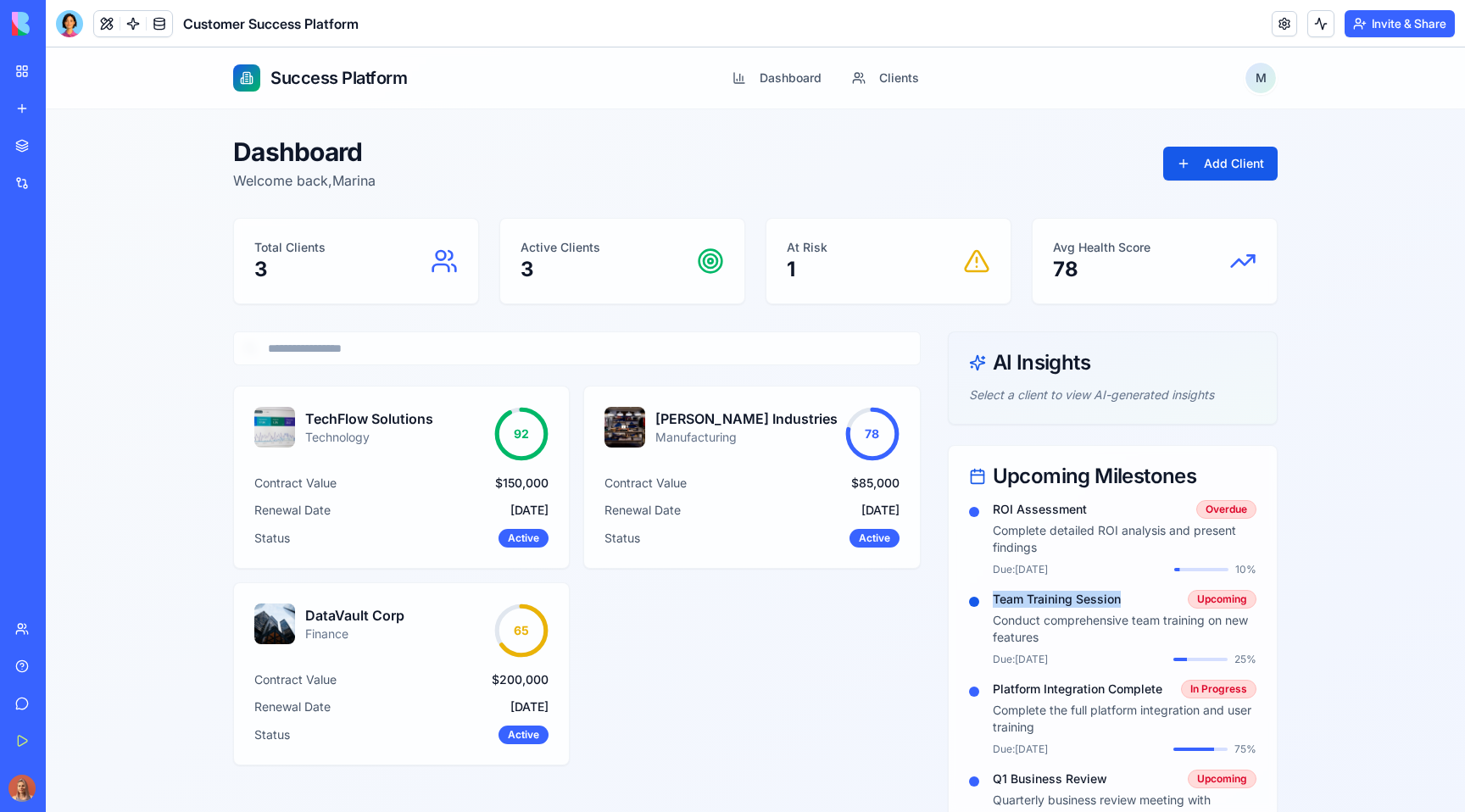
click at [1011, 599] on h4 "Team Training Session" at bounding box center [1056, 600] width 128 height 17
click at [713, 417] on h3 "GreenLeaf Industries" at bounding box center [747, 418] width 183 height 20
click at [700, 434] on p "Manufacturing" at bounding box center [747, 437] width 183 height 17
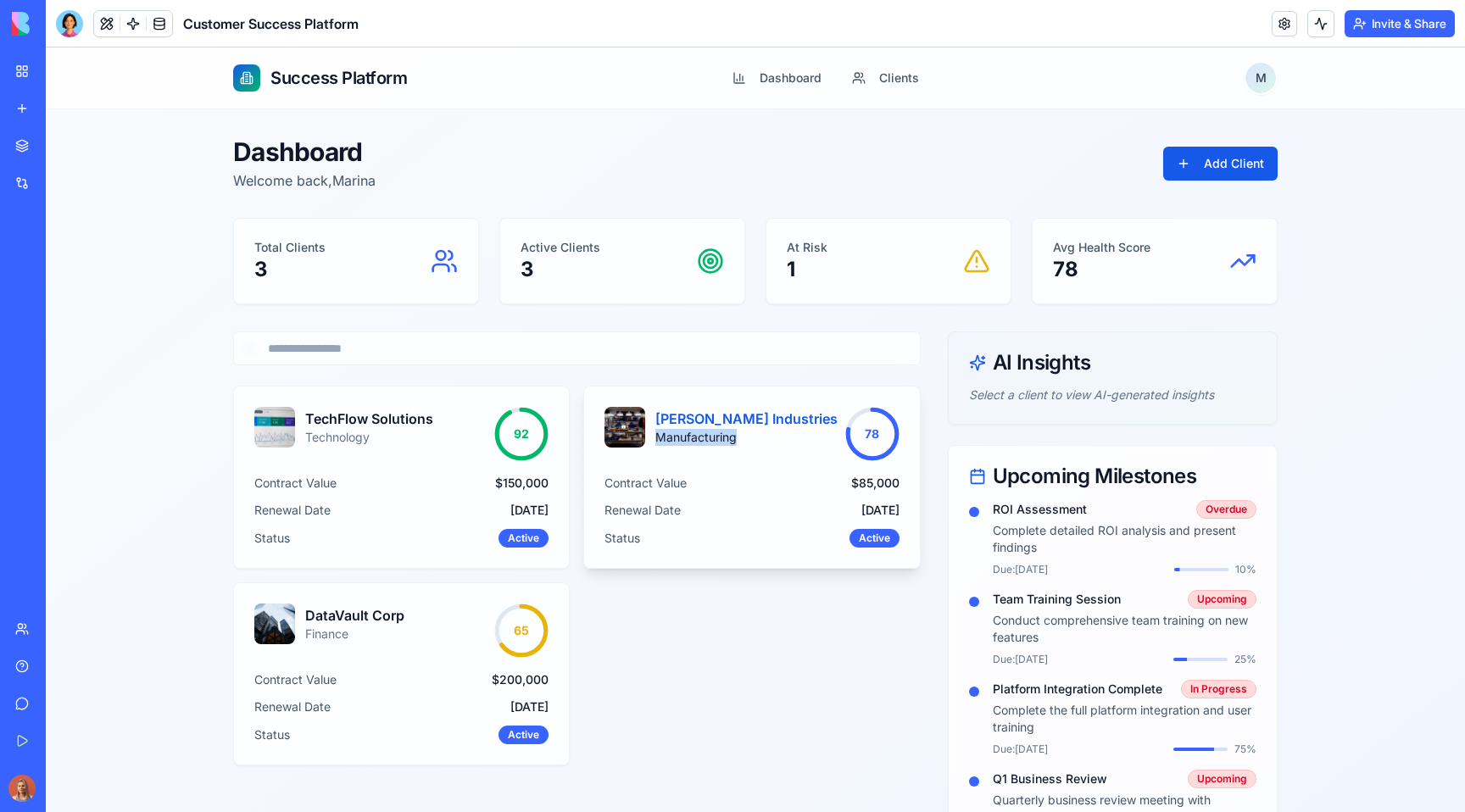
click at [700, 434] on p "Manufacturing" at bounding box center [747, 437] width 183 height 17
click at [709, 441] on p "Manufacturing" at bounding box center [747, 437] width 183 height 17
click at [708, 441] on p "Manufacturing" at bounding box center [747, 437] width 183 height 17
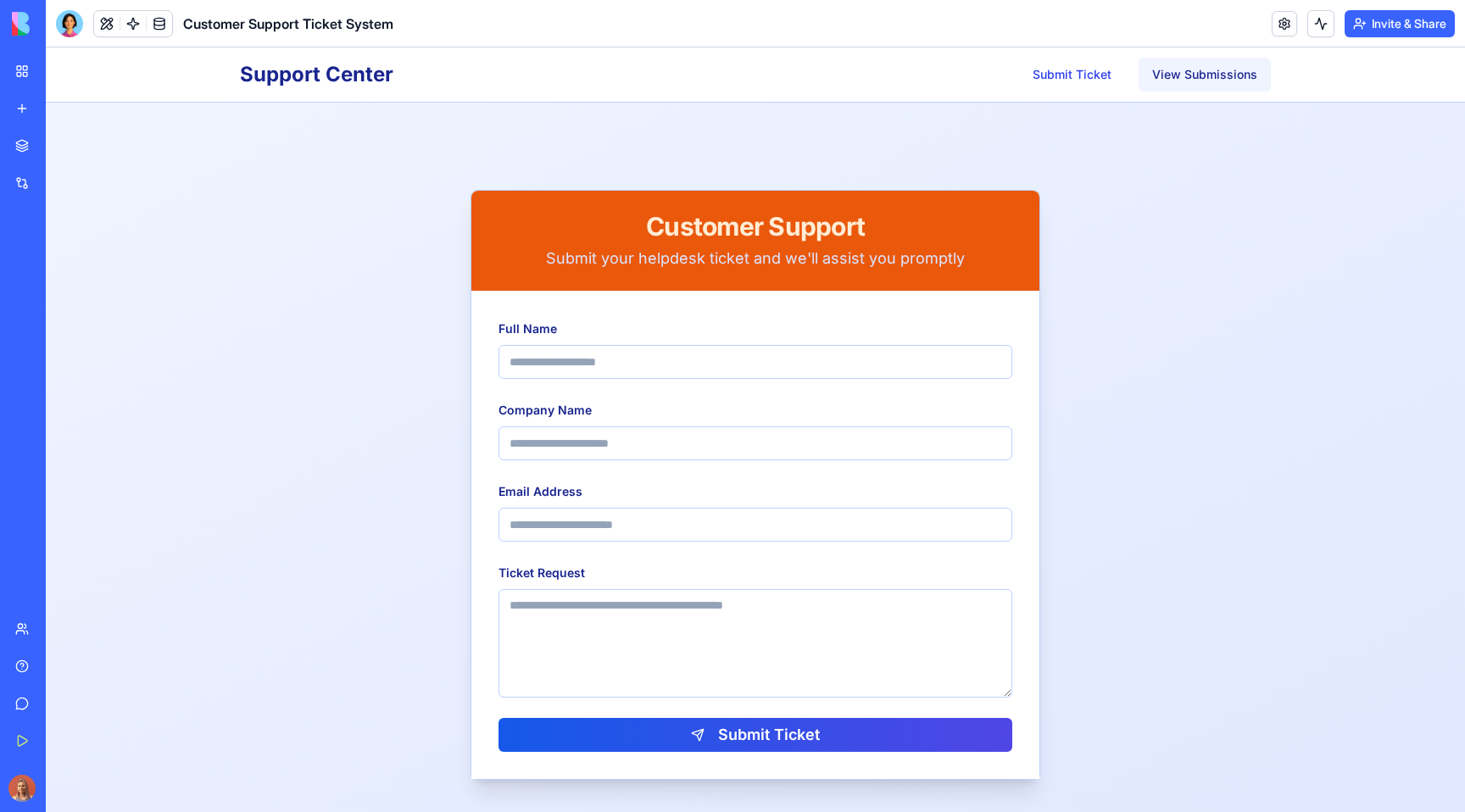
click at [1190, 73] on link "View Submissions" at bounding box center [1204, 74] width 132 height 34
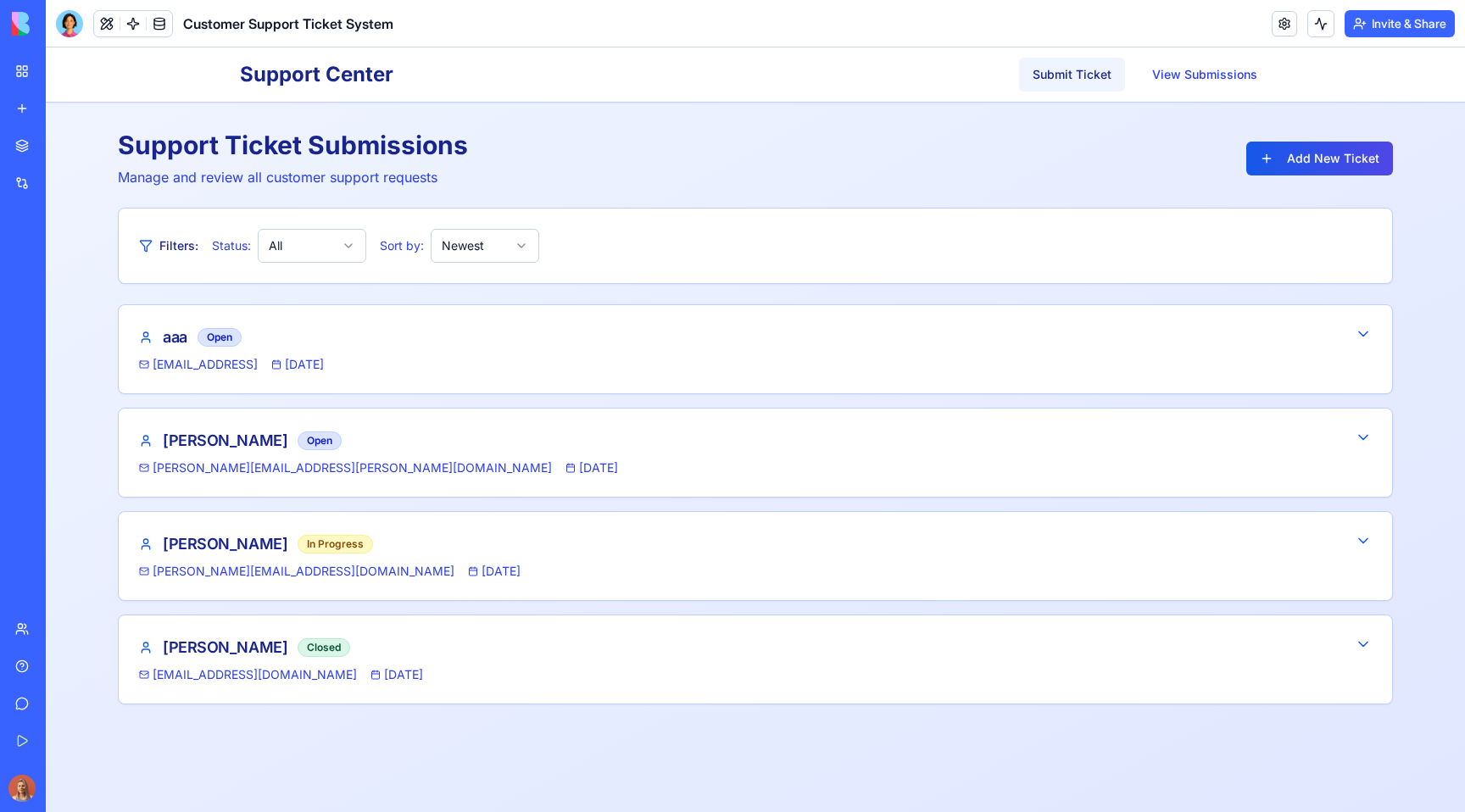
click at [1087, 73] on link "Submit Ticket" at bounding box center [1072, 74] width 106 height 34
